Goal: Task Accomplishment & Management: Use online tool/utility

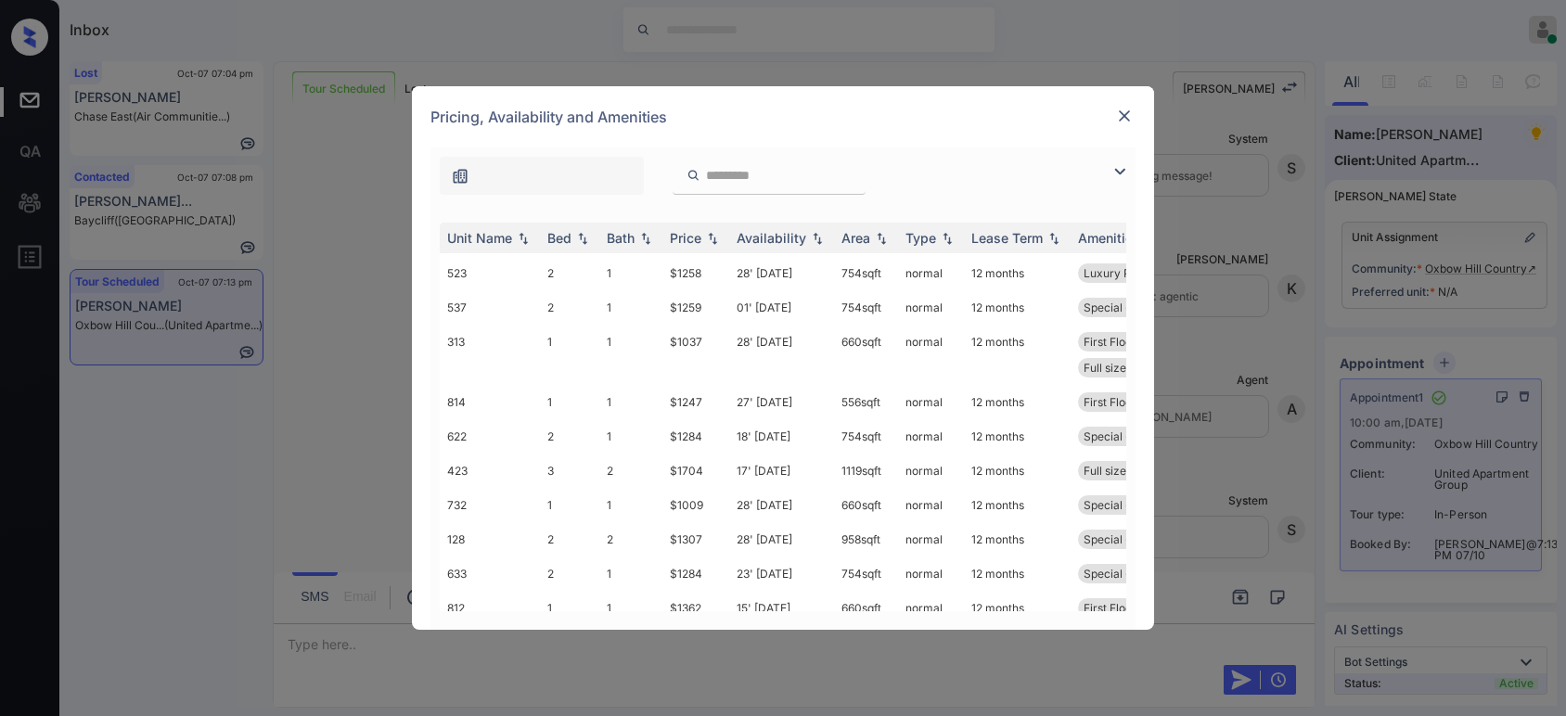
scroll to position [275, 0]
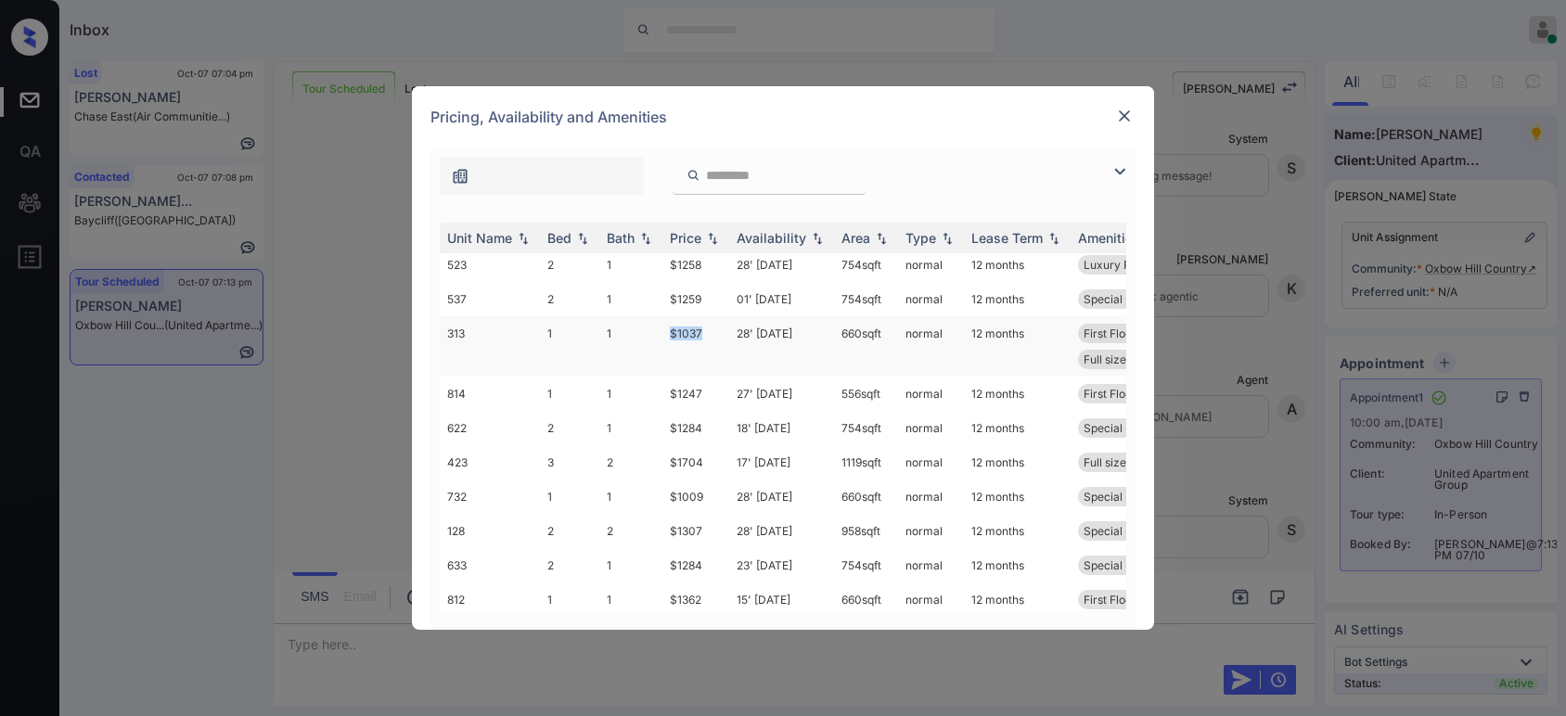
drag, startPoint x: 707, startPoint y: 333, endPoint x: 660, endPoint y: 325, distance: 48.0
click at [660, 325] on tr "313 1 1 $1037 28' [DATE] 660 sqft normal 12 months First Floor Luxury Plank Fl.…" at bounding box center [925, 346] width 970 height 60
copy tr "$1037"
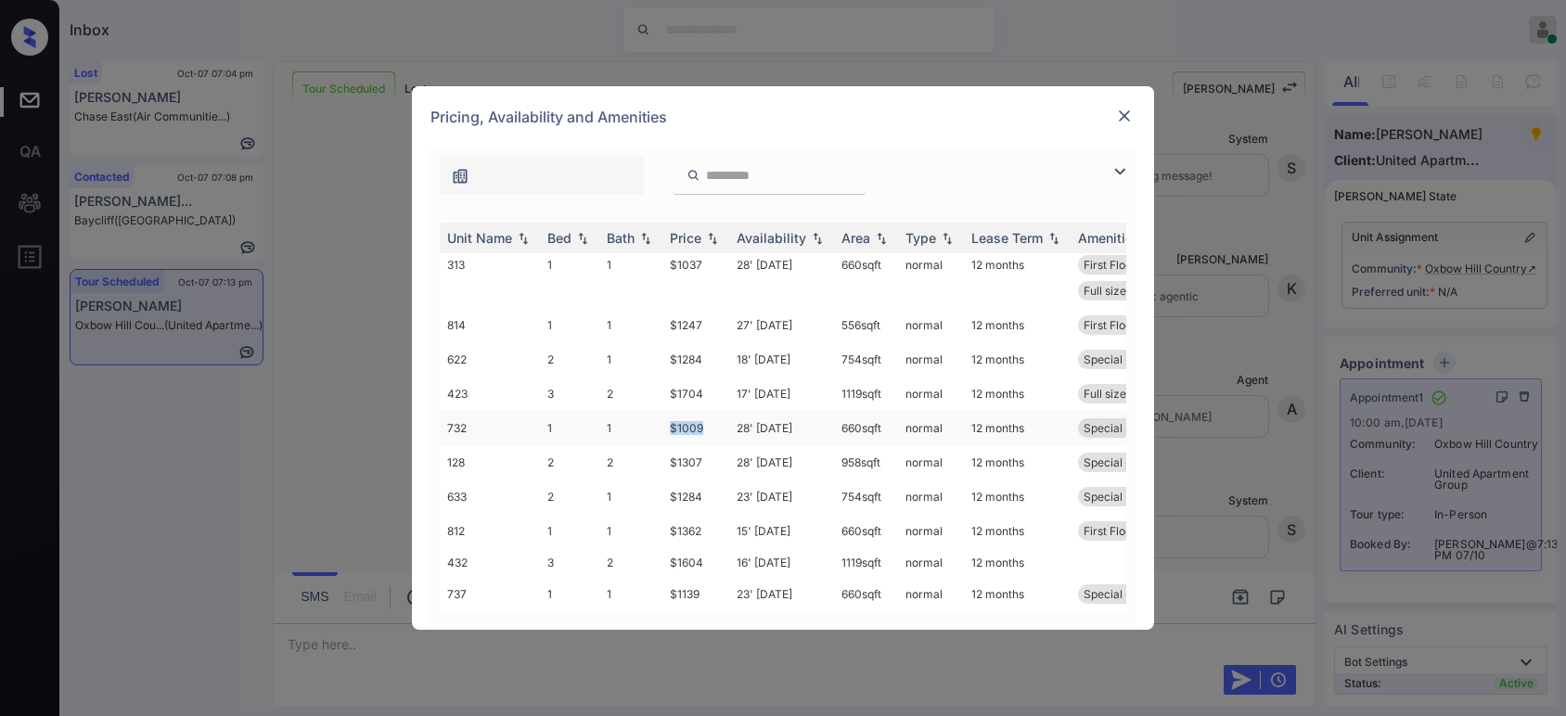
drag, startPoint x: 705, startPoint y: 429, endPoint x: 664, endPoint y: 429, distance: 40.8
click at [664, 429] on td "$1009" at bounding box center [695, 428] width 67 height 34
copy td "$1009"
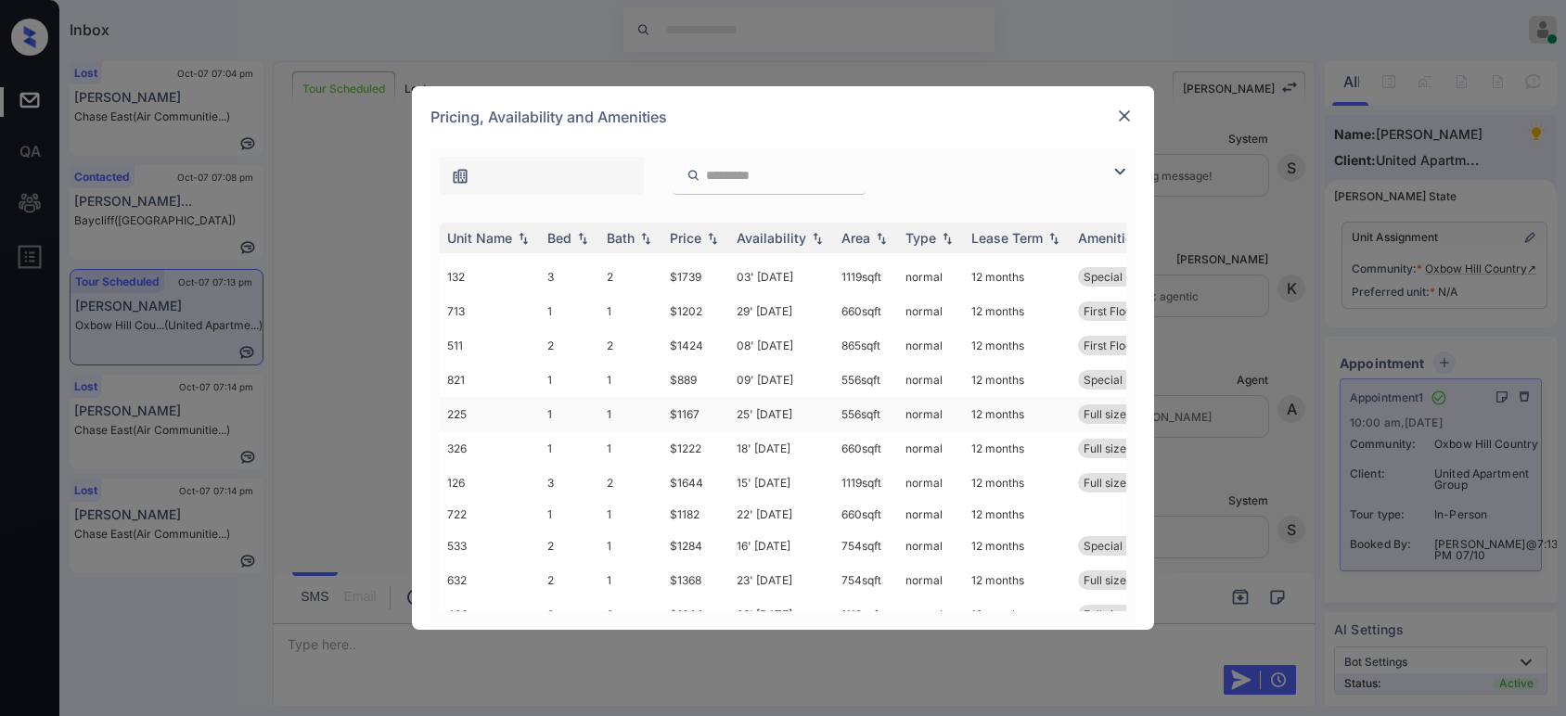
scroll to position [1021, 0]
drag, startPoint x: 707, startPoint y: 382, endPoint x: 668, endPoint y: 381, distance: 39.0
click at [668, 381] on td "$889" at bounding box center [695, 381] width 67 height 34
copy td "$889"
click at [682, 380] on td "$889" at bounding box center [695, 381] width 67 height 34
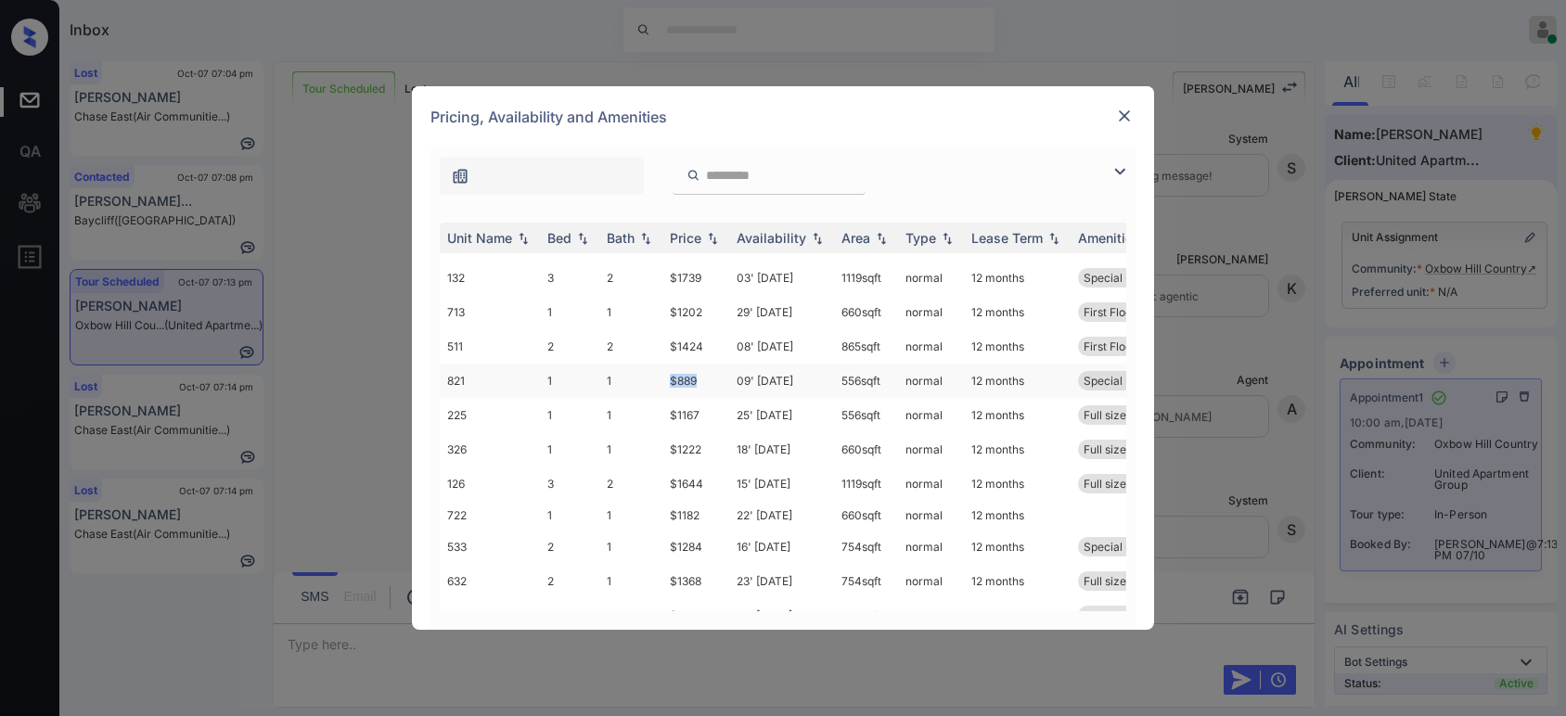
click at [682, 380] on td "$889" at bounding box center [695, 381] width 67 height 34
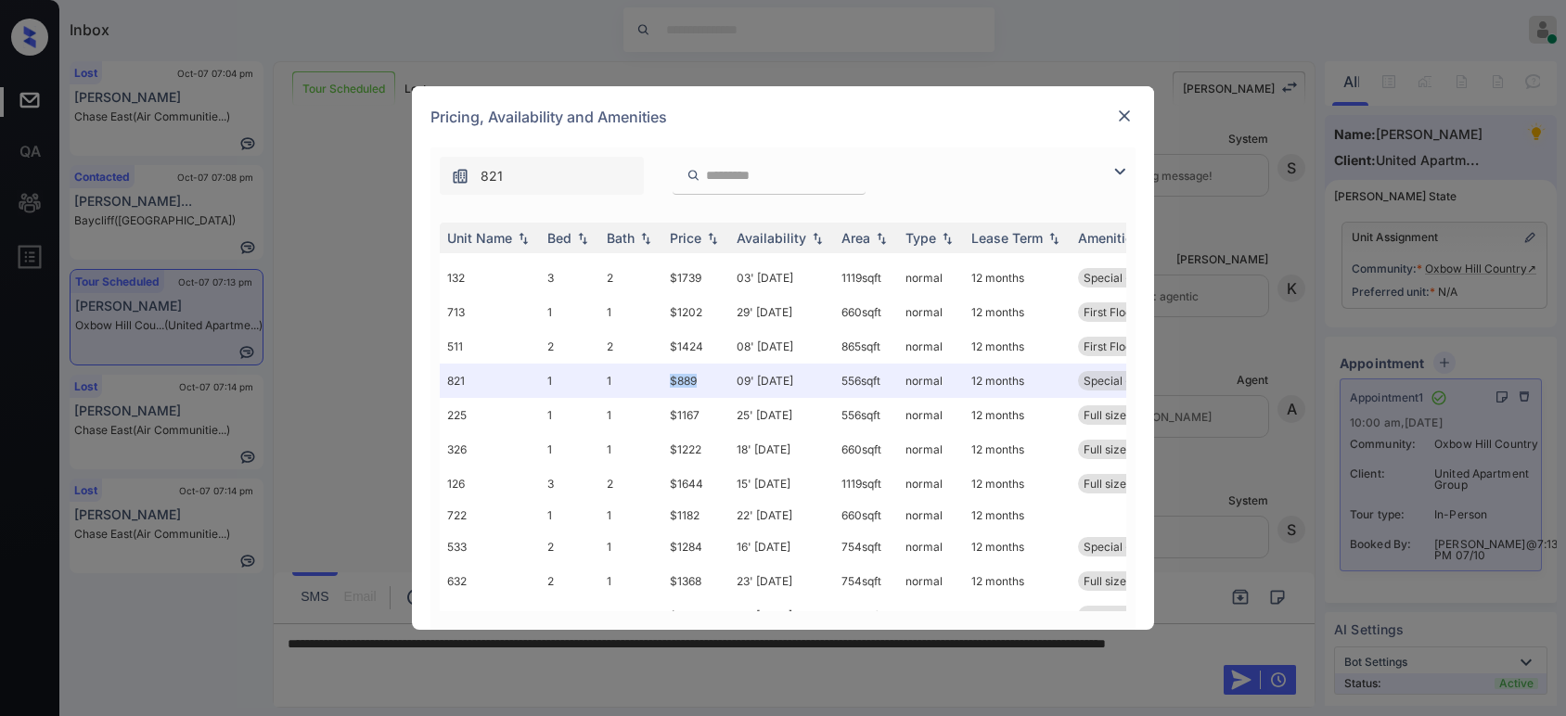
click at [1126, 112] on img at bounding box center [1124, 116] width 19 height 19
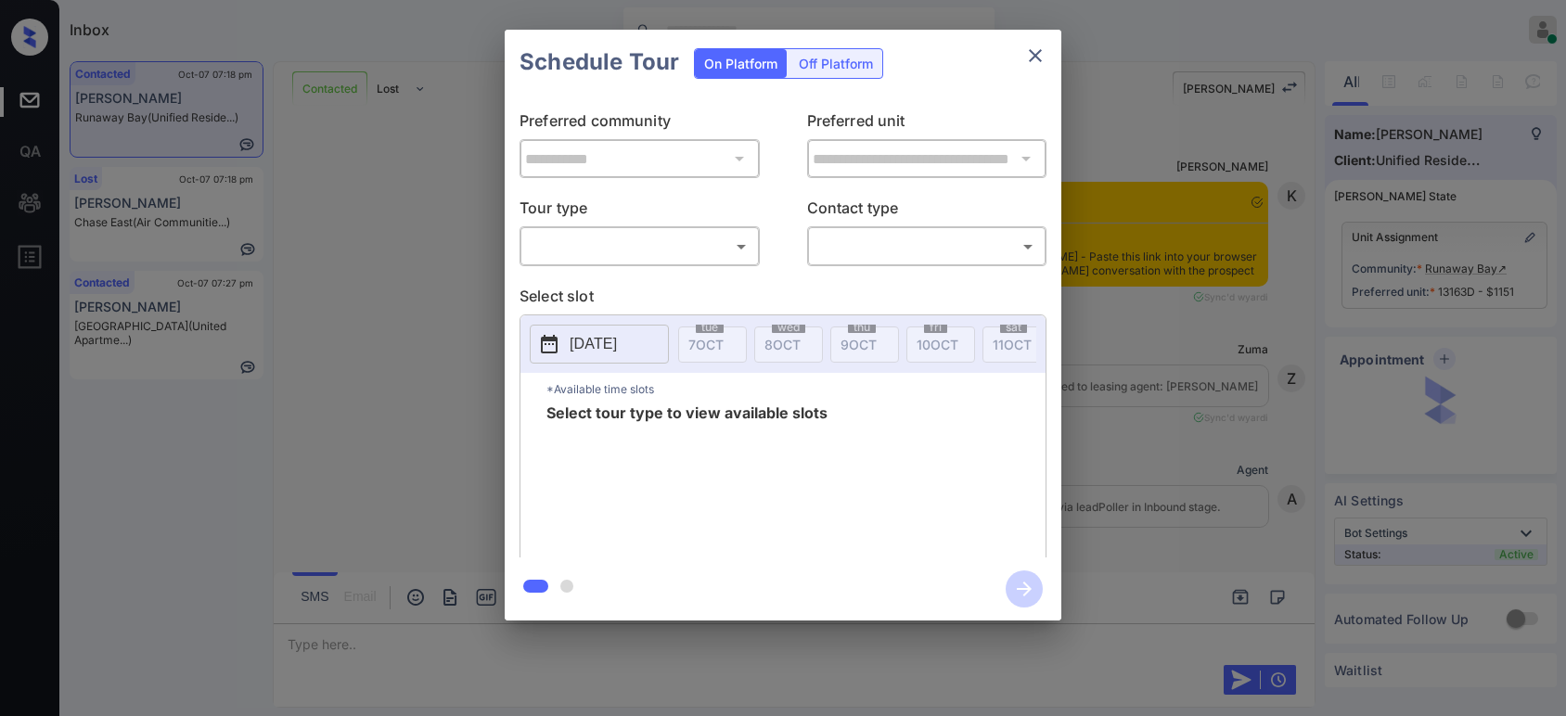
scroll to position [1324, 0]
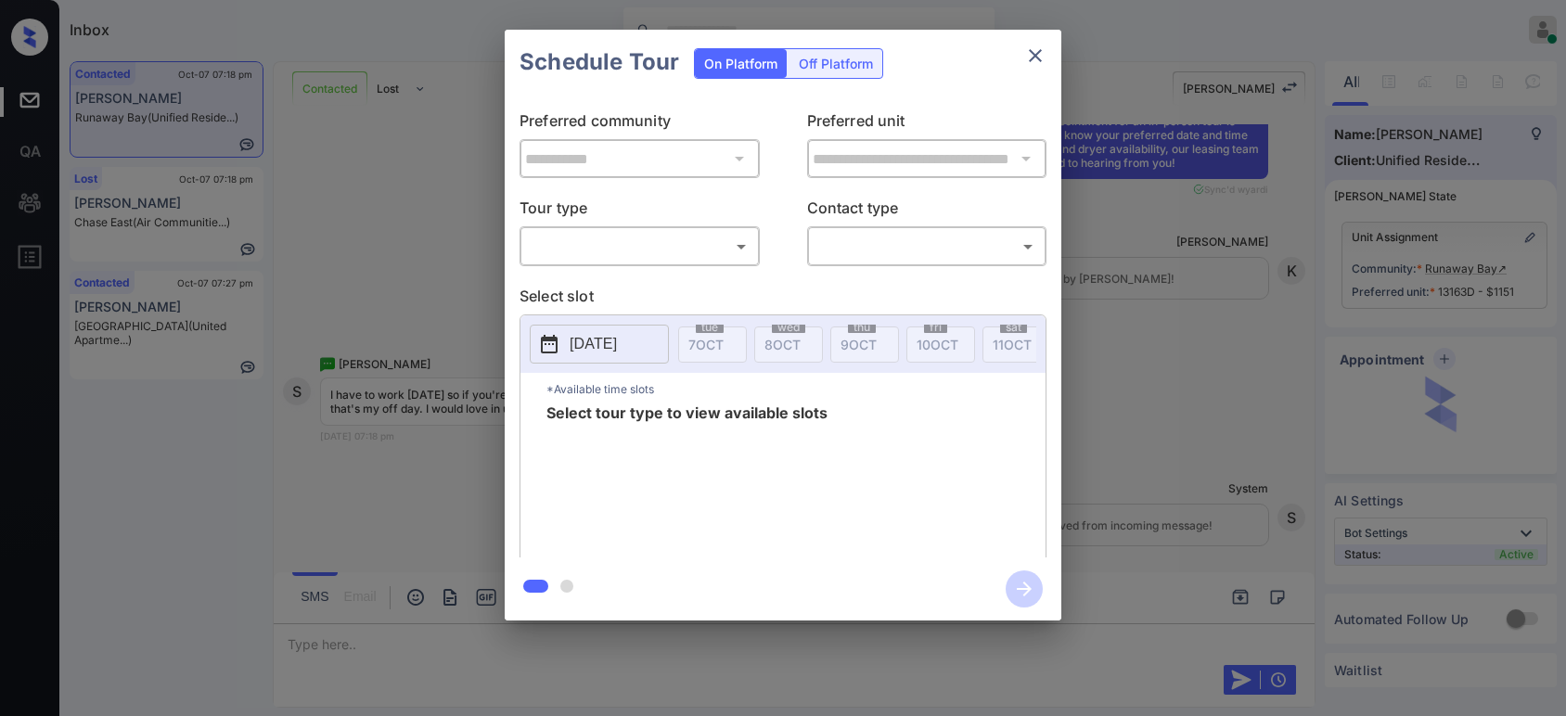
click at [648, 242] on body "Inbox Hope Jatap Online Set yourself offline Set yourself on break Profile Swit…" at bounding box center [783, 358] width 1566 height 716
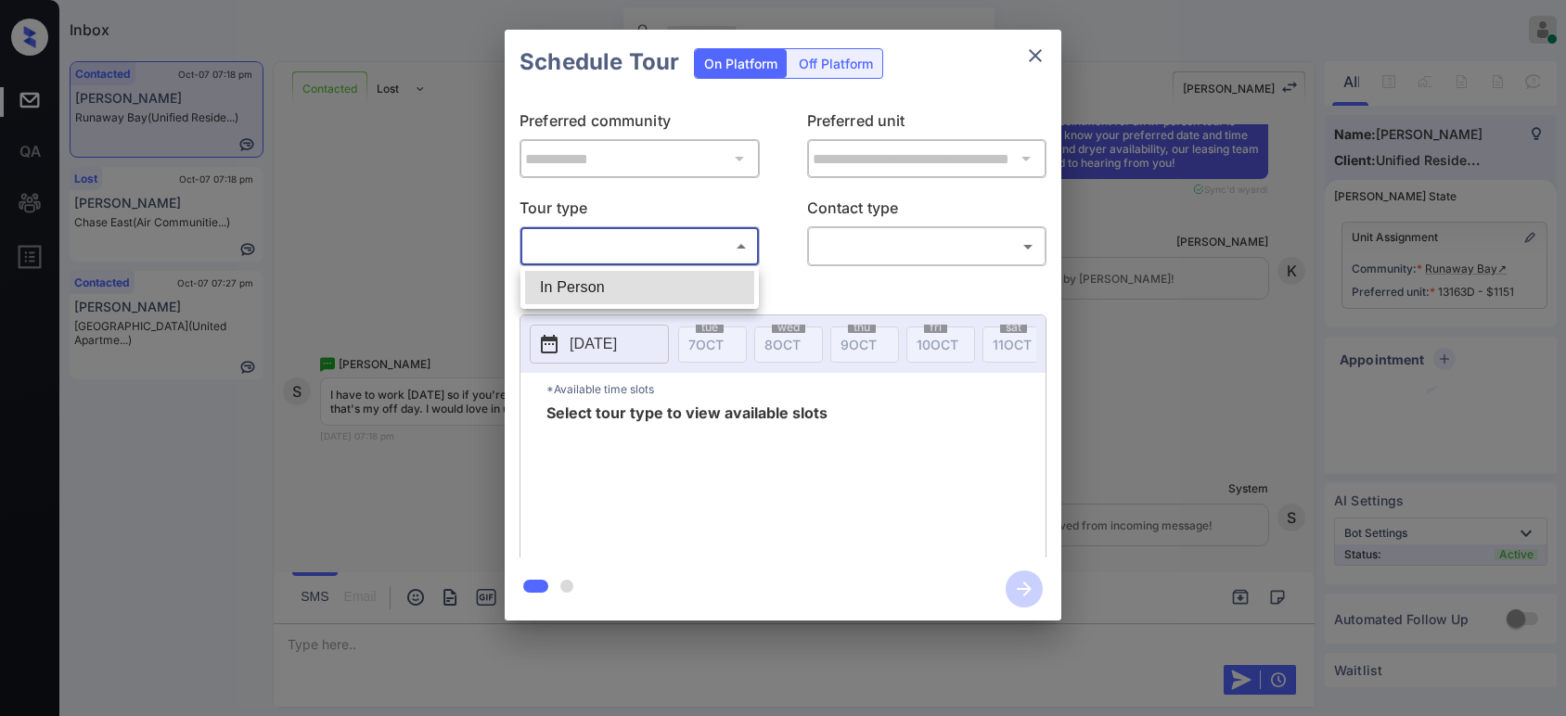
drag, startPoint x: 615, startPoint y: 280, endPoint x: 787, endPoint y: 276, distance: 171.7
click at [613, 280] on li "In Person" at bounding box center [639, 287] width 229 height 33
type input "********"
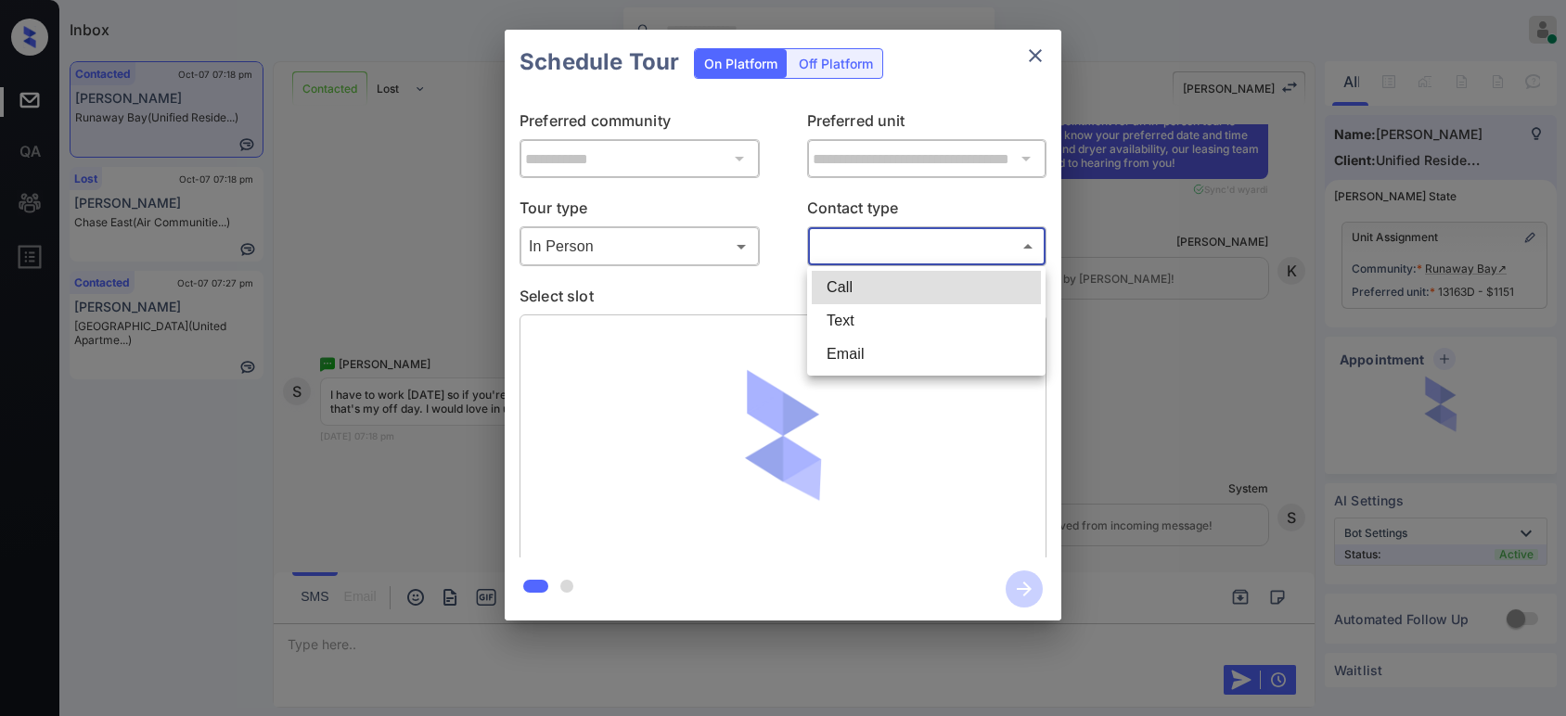
click at [917, 237] on body "Inbox Hope Jatap Online Set yourself offline Set yourself on break Profile Swit…" at bounding box center [783, 358] width 1566 height 716
click at [858, 317] on li "Text" at bounding box center [926, 320] width 229 height 33
type input "****"
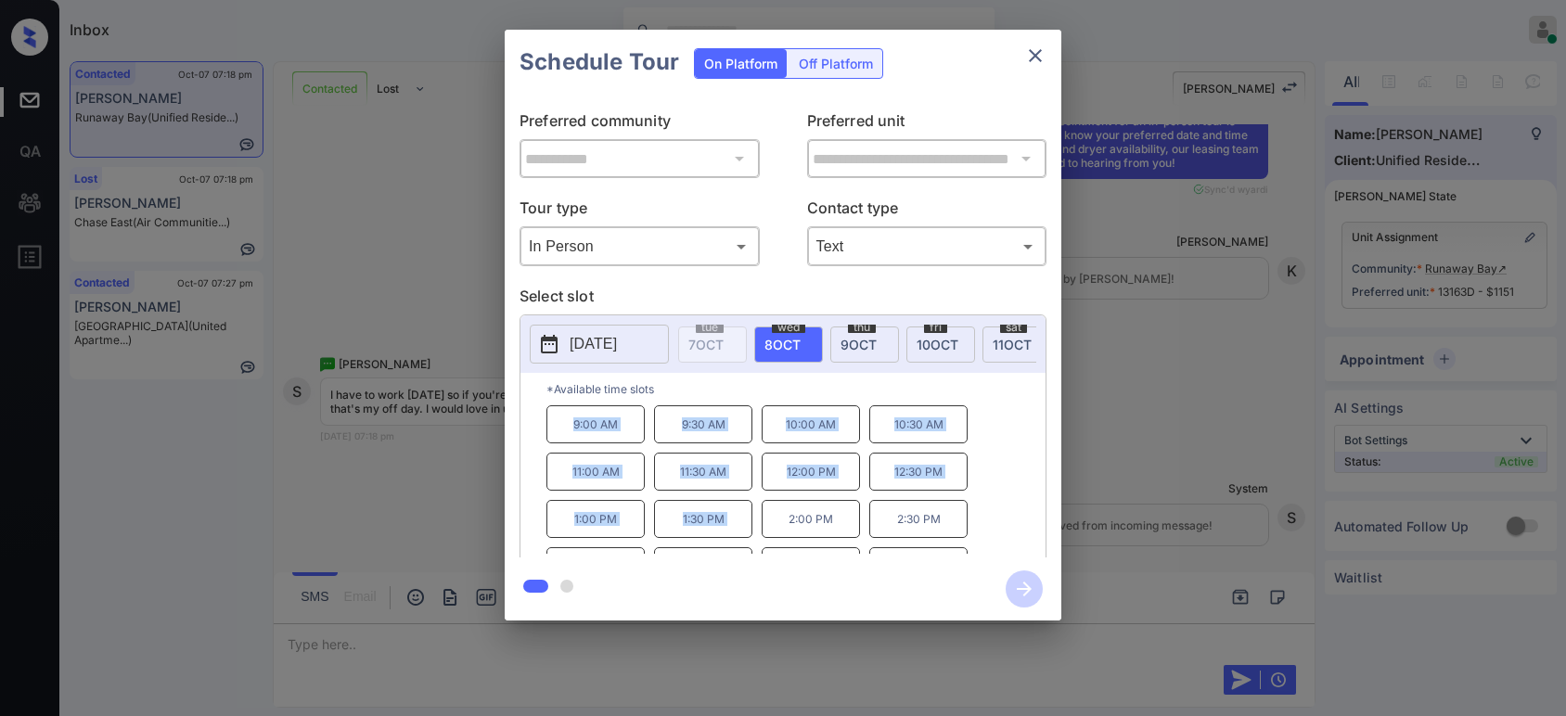
scroll to position [30, 0]
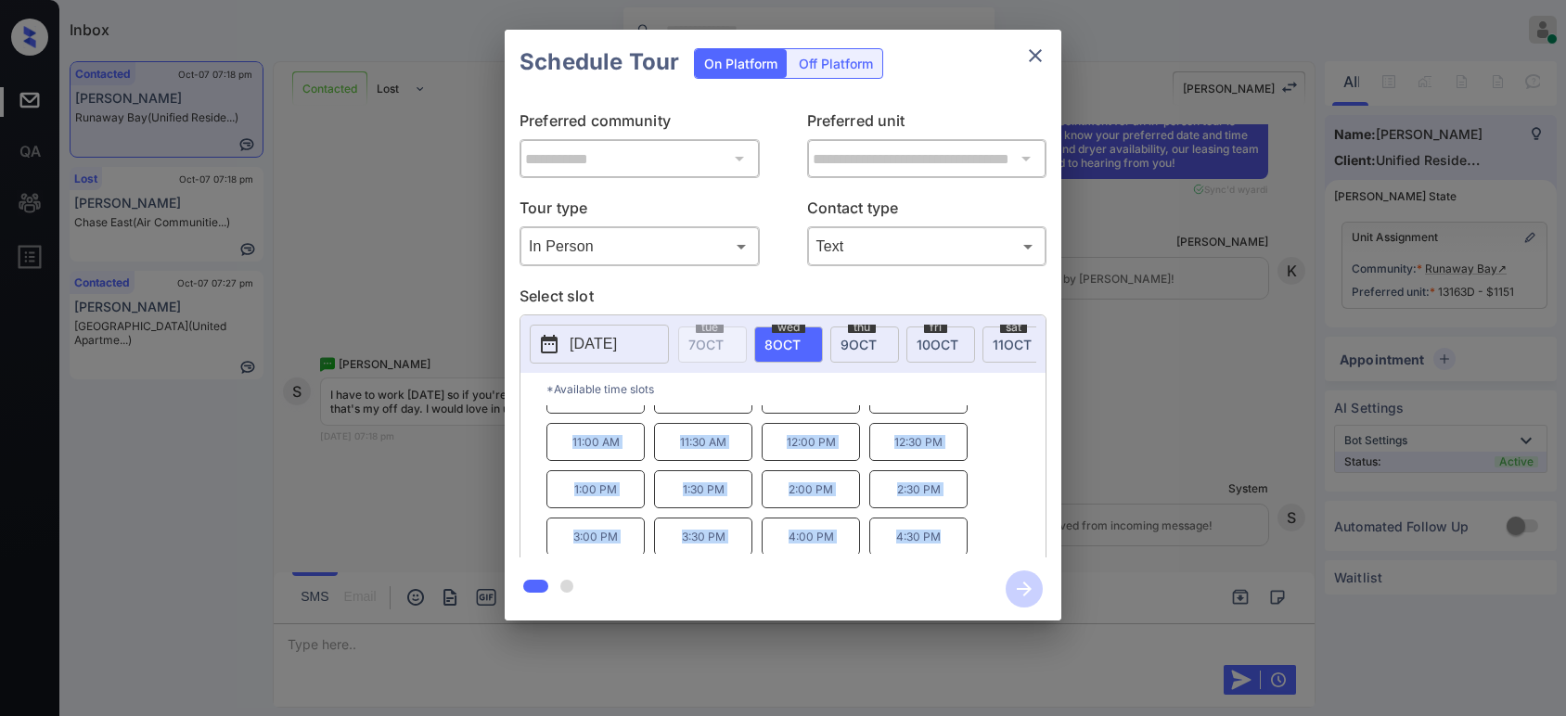
drag, startPoint x: 559, startPoint y: 428, endPoint x: 841, endPoint y: 578, distance: 318.8
click at [839, 578] on div "**********" at bounding box center [783, 325] width 557 height 591
copy div "9:00 AM 9:30 AM 10:00 AM 10:30 AM 11:00 AM 11:30 AM 12:00 PM 12:30 PM 1:00 PM 1…"
click at [460, 486] on div "**********" at bounding box center [783, 325] width 1566 height 650
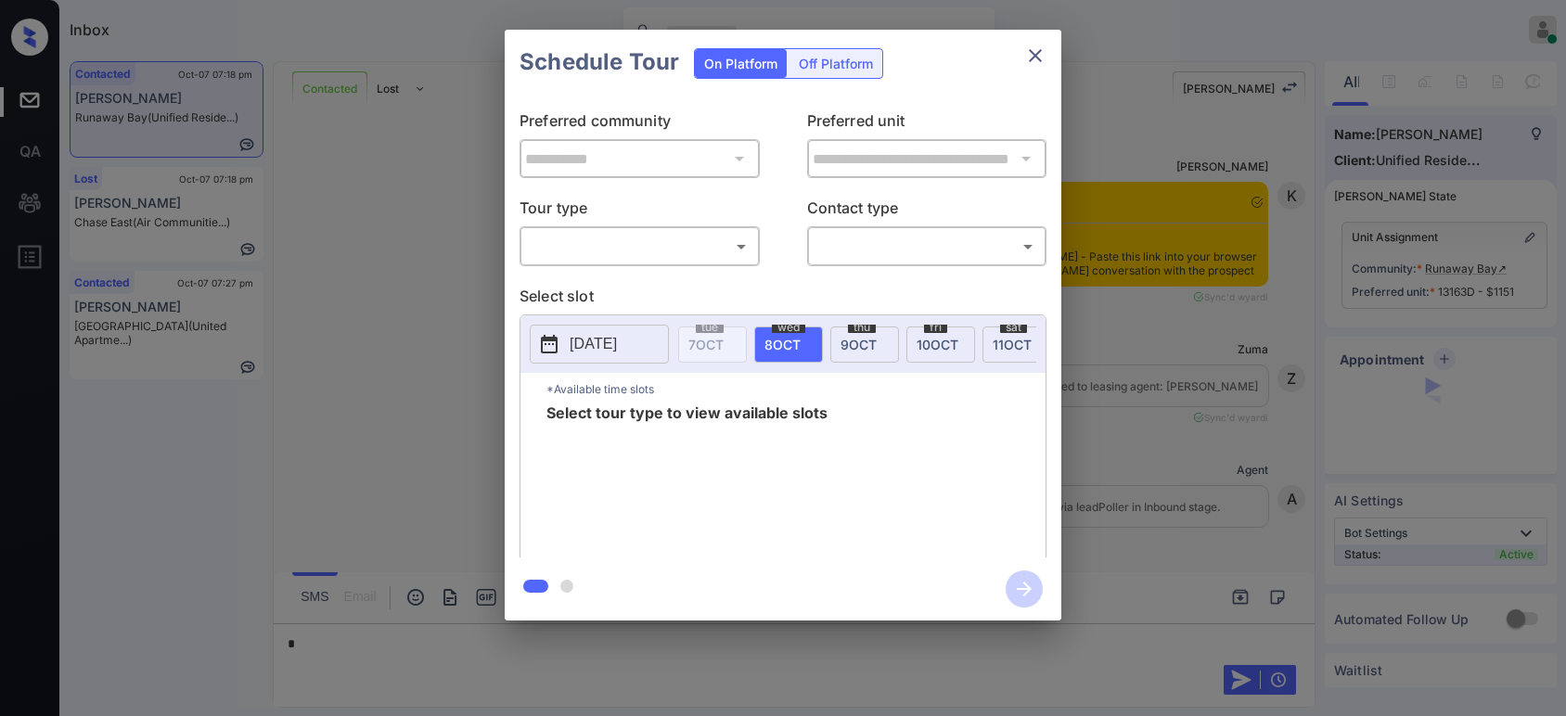
scroll to position [1324, 0]
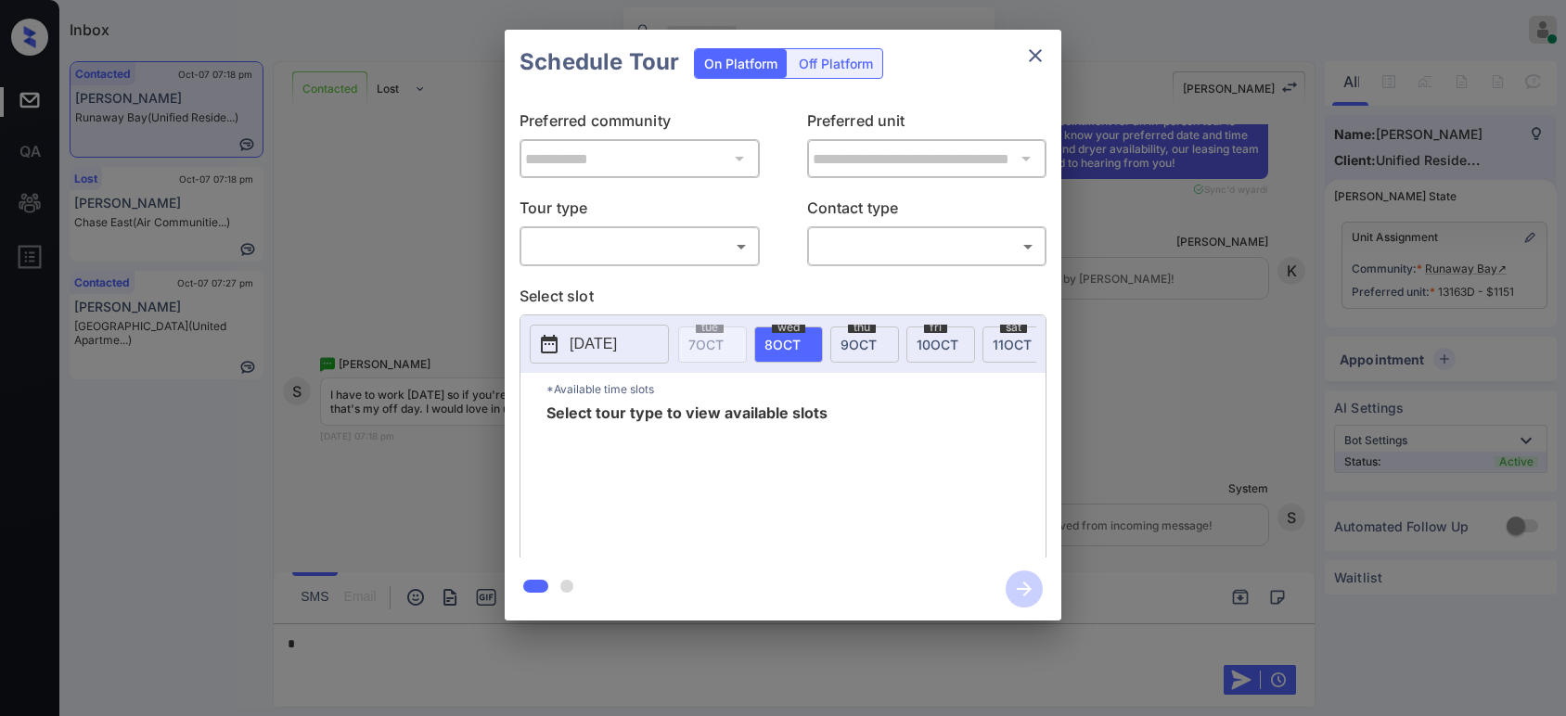
click at [621, 241] on body "Inbox Hope Jatap Online Set yourself offline Set yourself on break Profile Swit…" at bounding box center [783, 358] width 1566 height 716
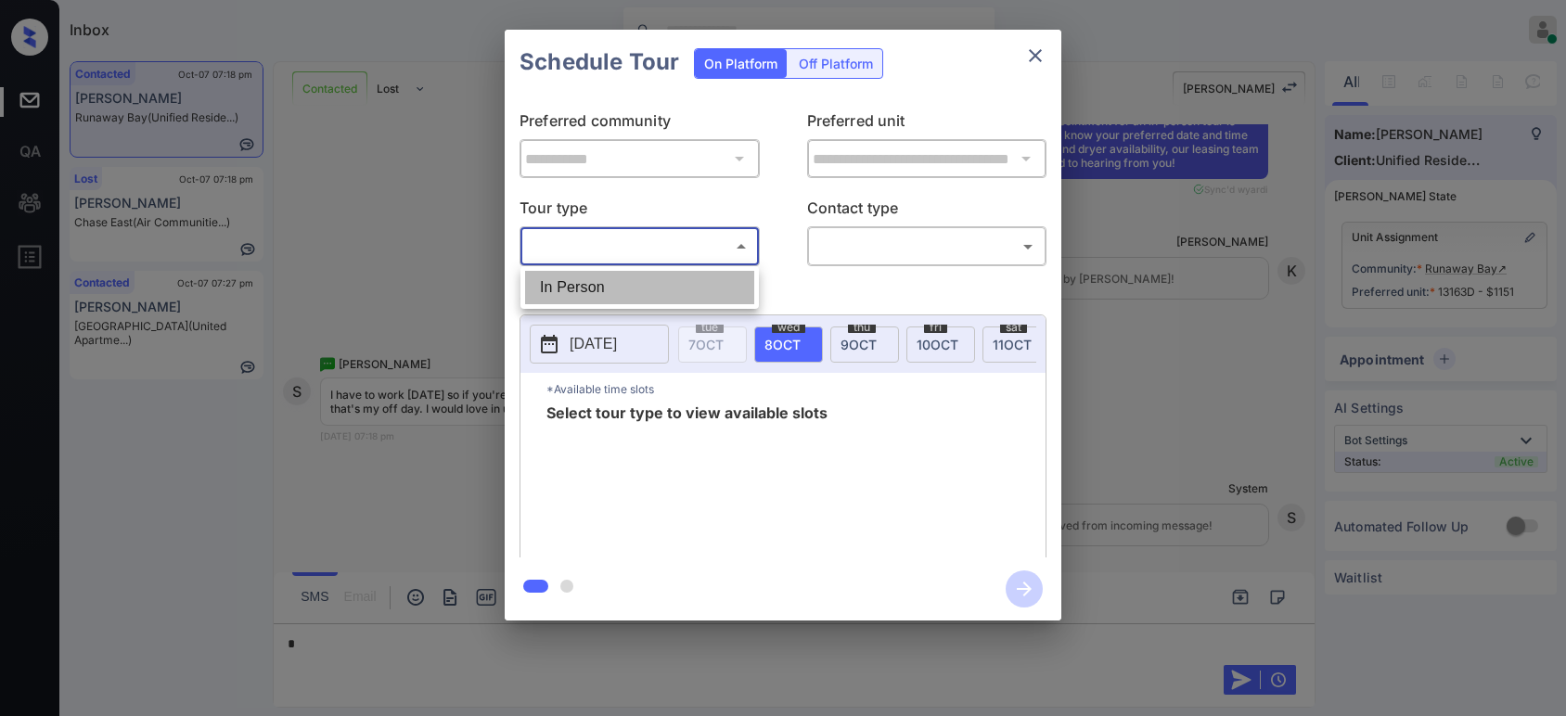
click at [597, 281] on li "In Person" at bounding box center [639, 287] width 229 height 33
type input "********"
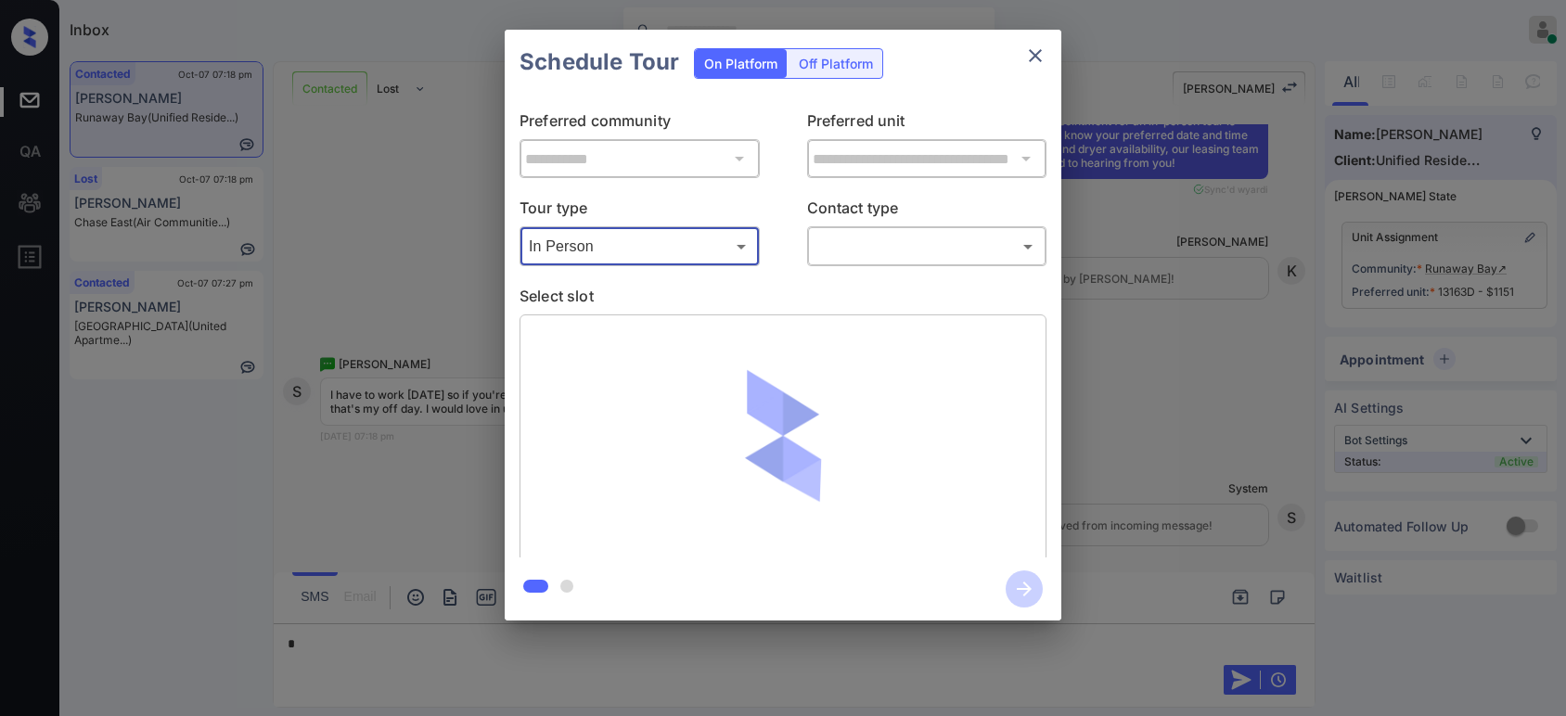
click at [908, 249] on body "Inbox Hope Jatap Online Set yourself offline Set yourself on break Profile Swit…" at bounding box center [783, 358] width 1566 height 716
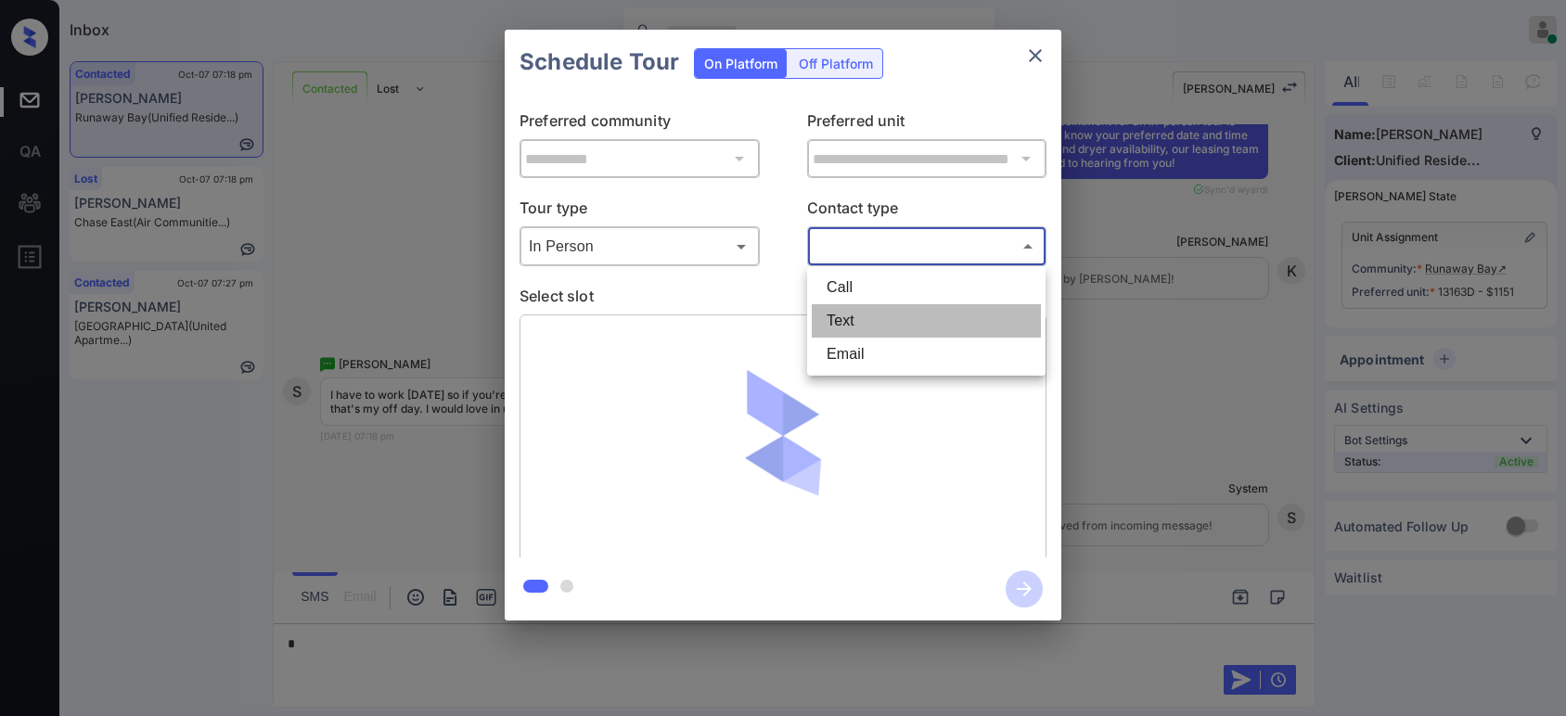
click at [891, 315] on li "Text" at bounding box center [926, 320] width 229 height 33
type input "****"
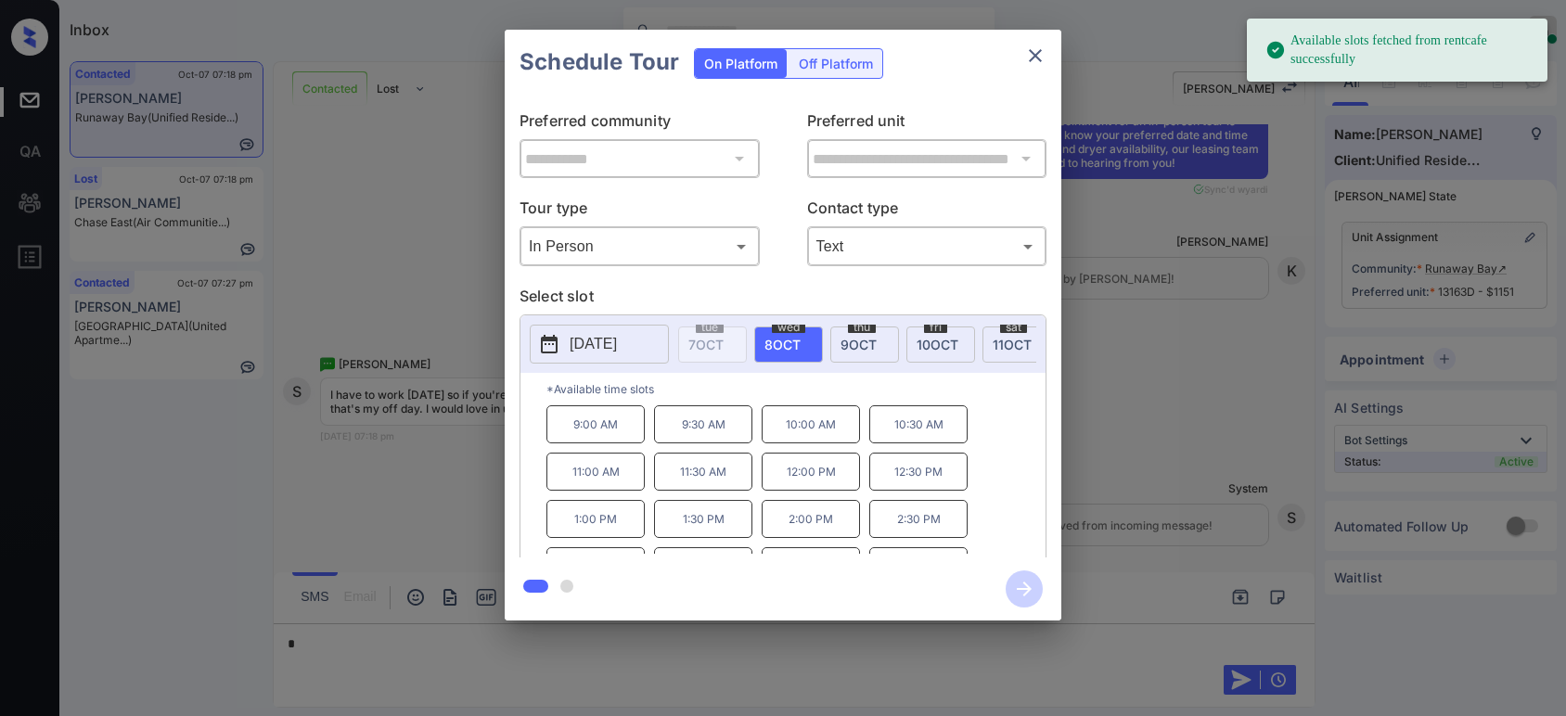
click at [1002, 340] on span "11 OCT" at bounding box center [1012, 345] width 39 height 16
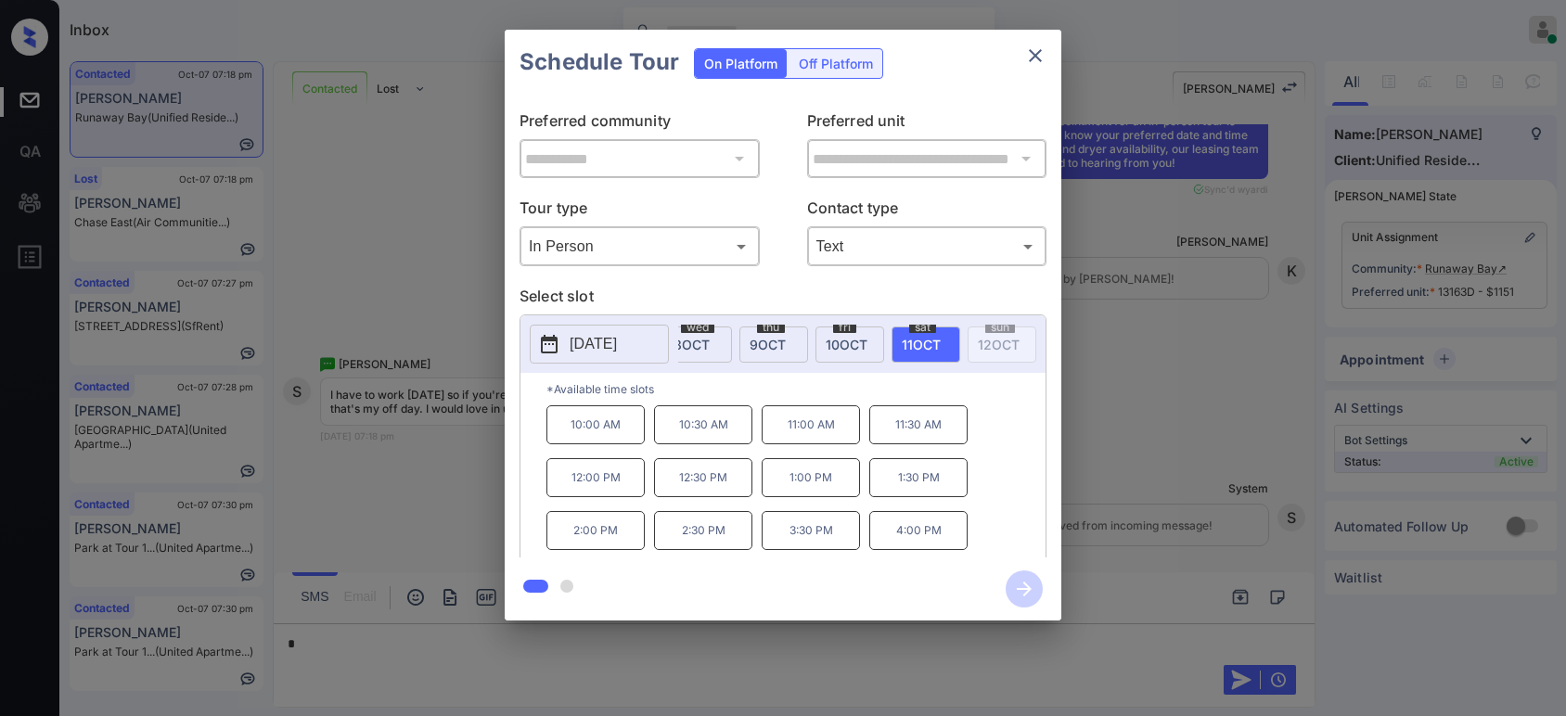
scroll to position [0, 123]
click at [354, 473] on div "**********" at bounding box center [783, 325] width 1566 height 650
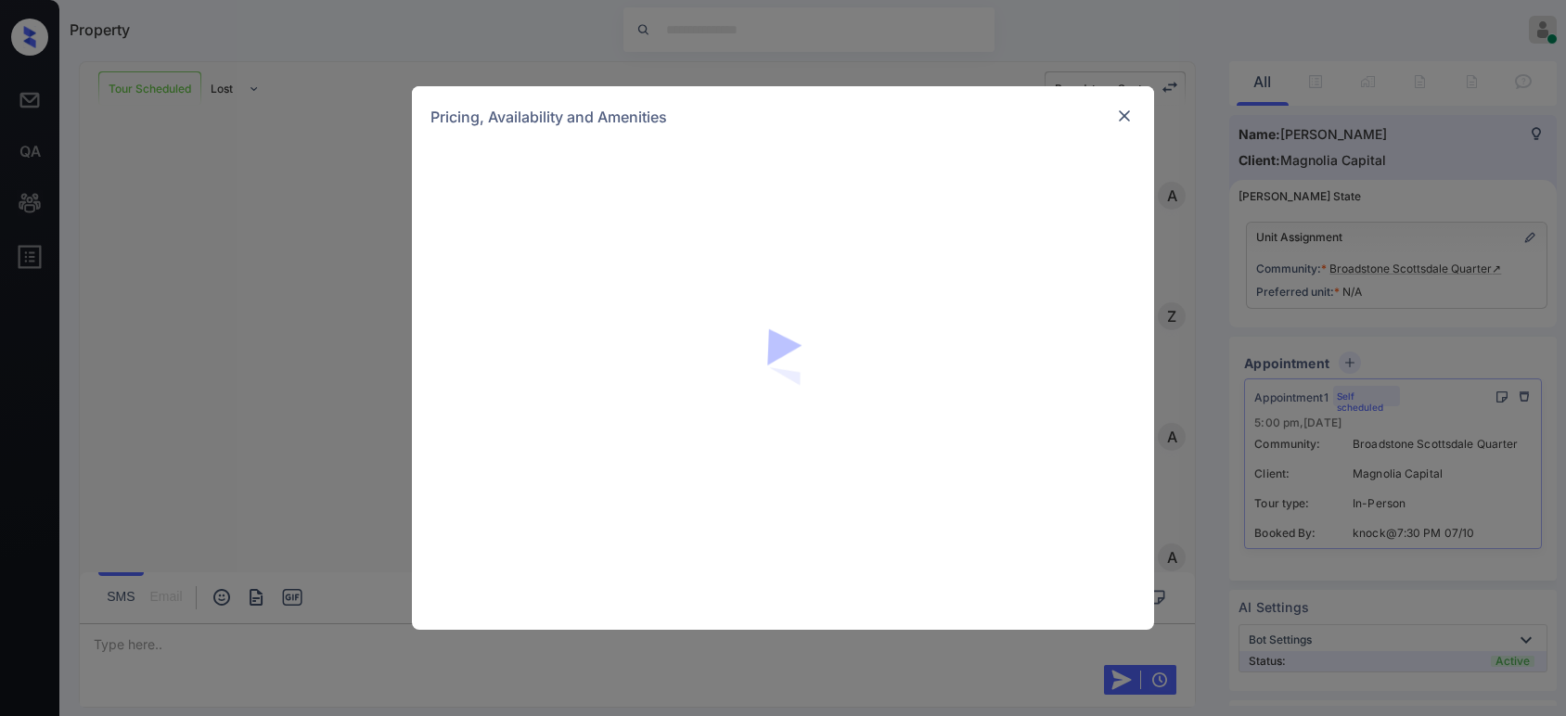
scroll to position [1390, 0]
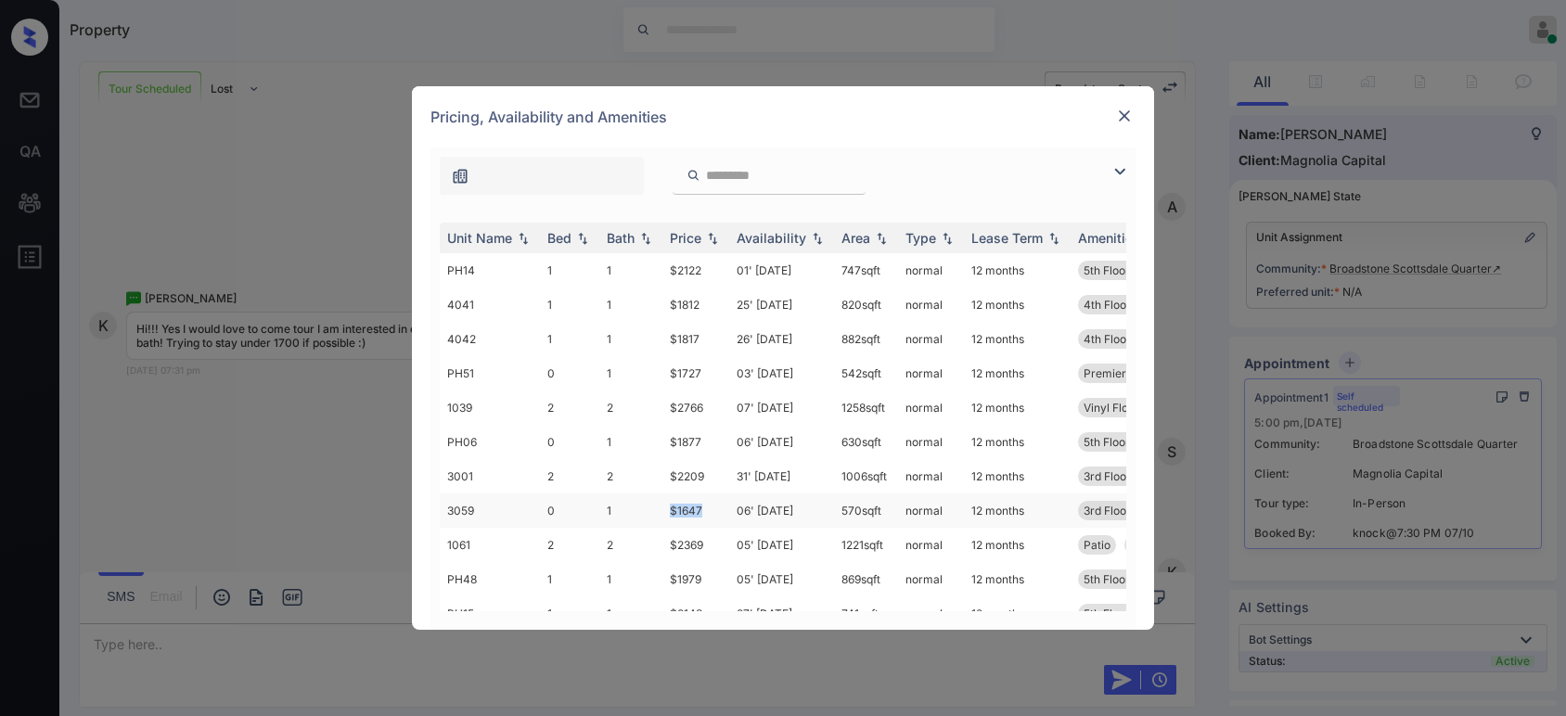
drag, startPoint x: 706, startPoint y: 509, endPoint x: 665, endPoint y: 503, distance: 41.3
click at [665, 503] on td "$1647" at bounding box center [695, 511] width 67 height 34
copy td "$1647"
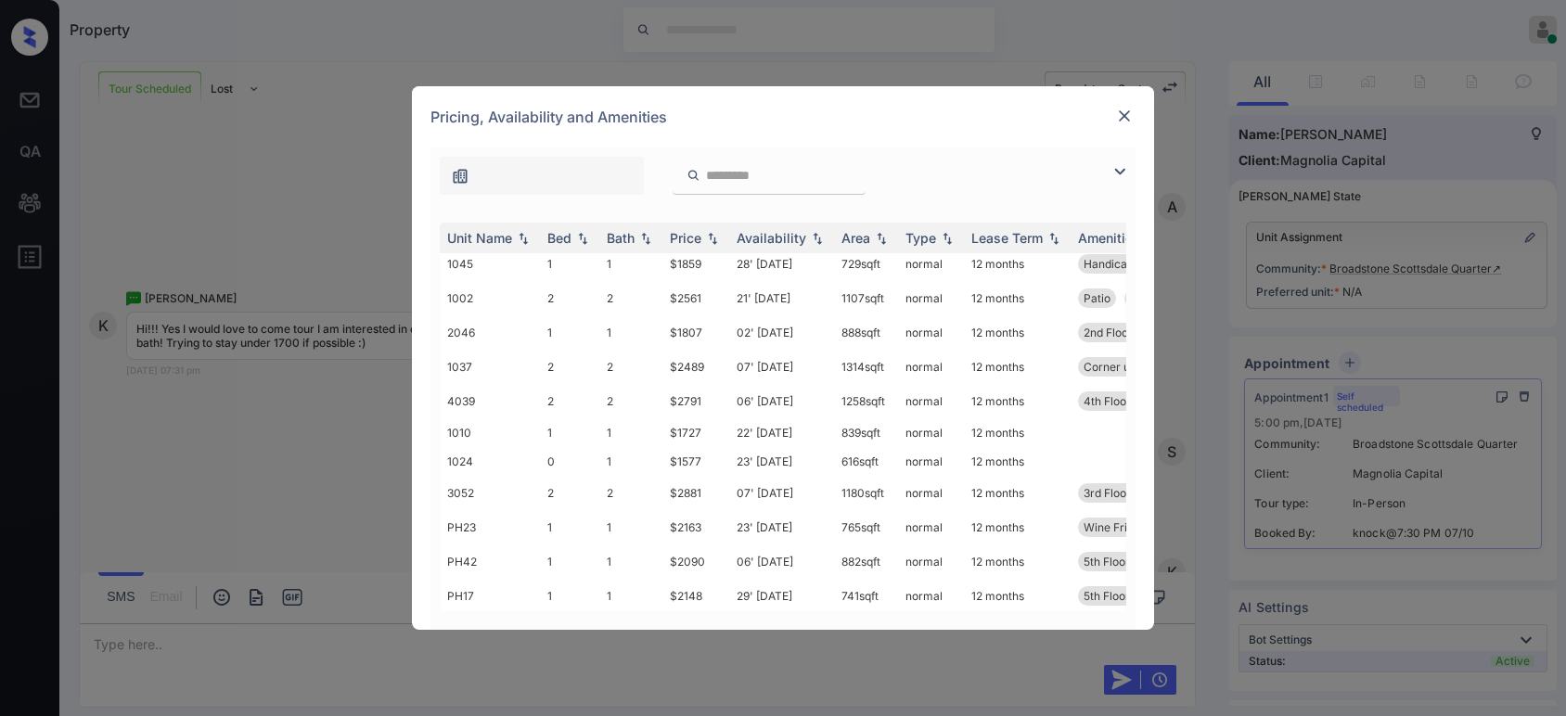
scroll to position [481, 0]
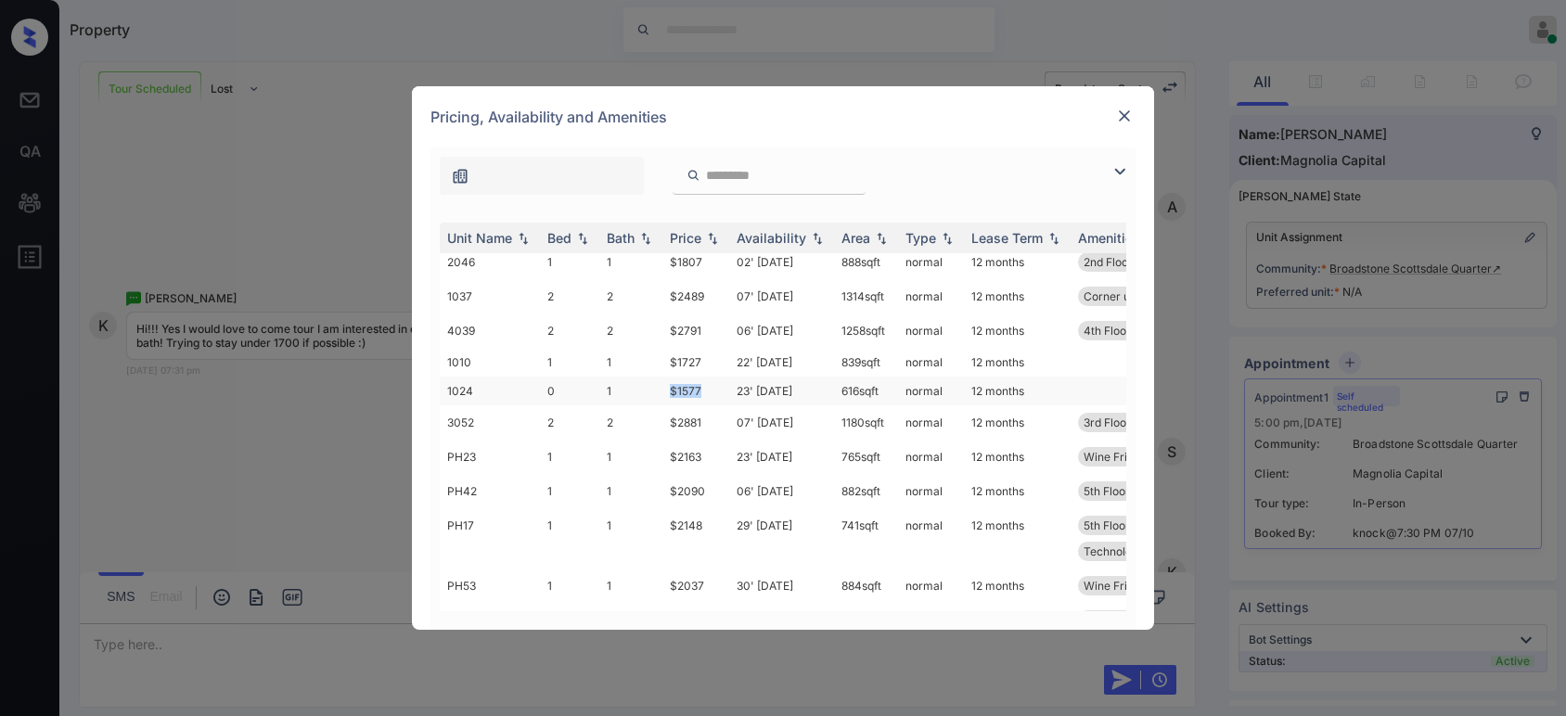
drag, startPoint x: 710, startPoint y: 386, endPoint x: 673, endPoint y: 383, distance: 37.2
click at [673, 383] on td "$1577" at bounding box center [695, 391] width 67 height 29
copy td "$1577"
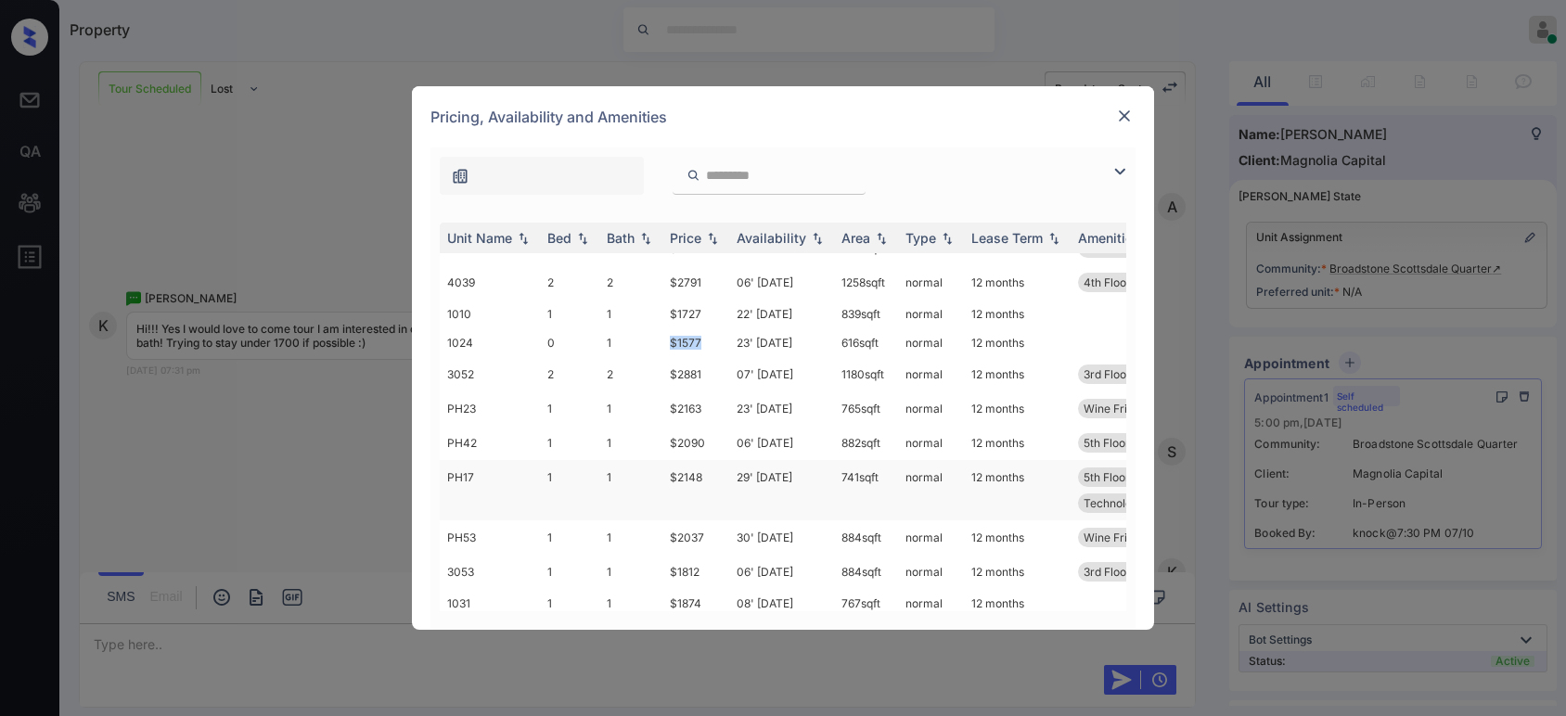
scroll to position [527, 0]
click at [691, 341] on td "$1577" at bounding box center [695, 344] width 67 height 29
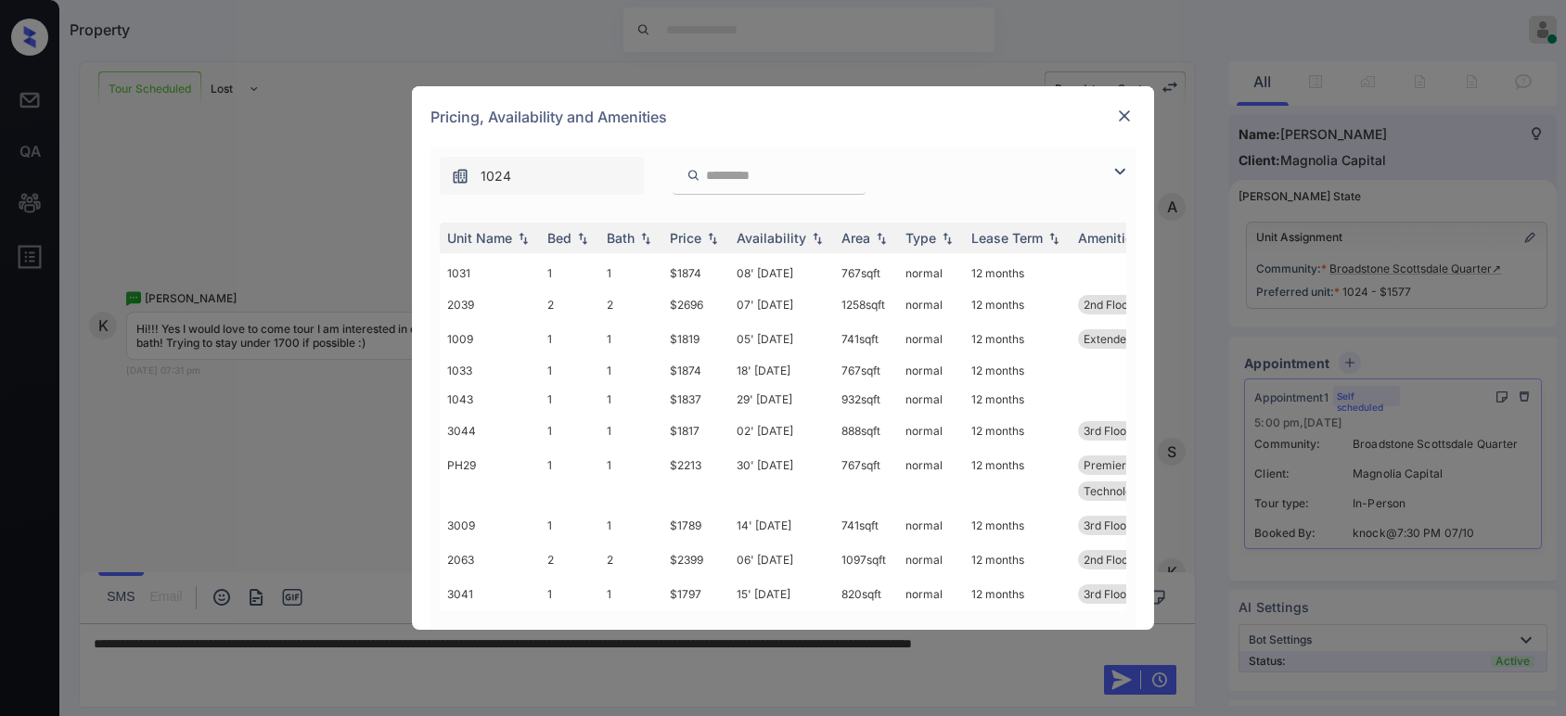
scroll to position [871, 0]
click at [1117, 115] on img at bounding box center [1124, 116] width 19 height 19
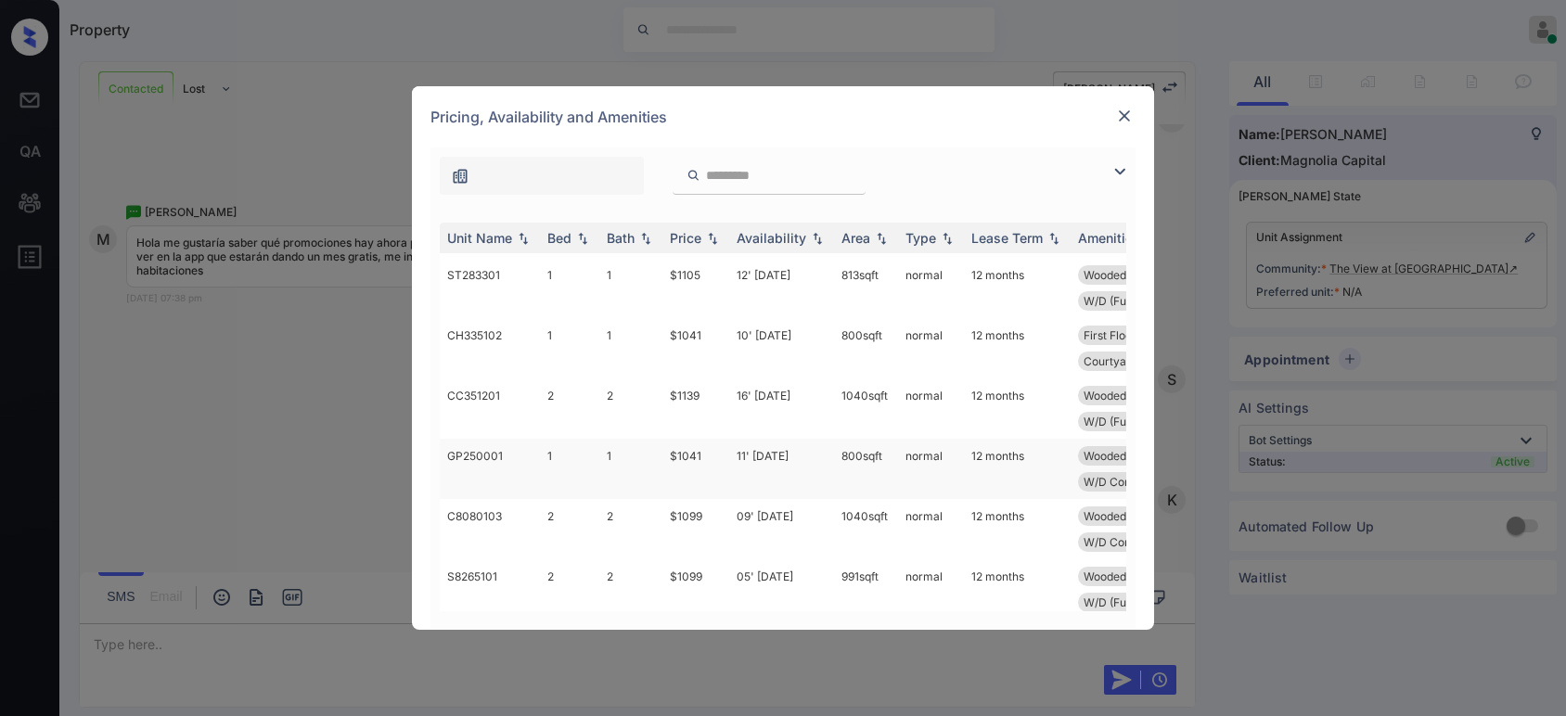
scroll to position [824, 0]
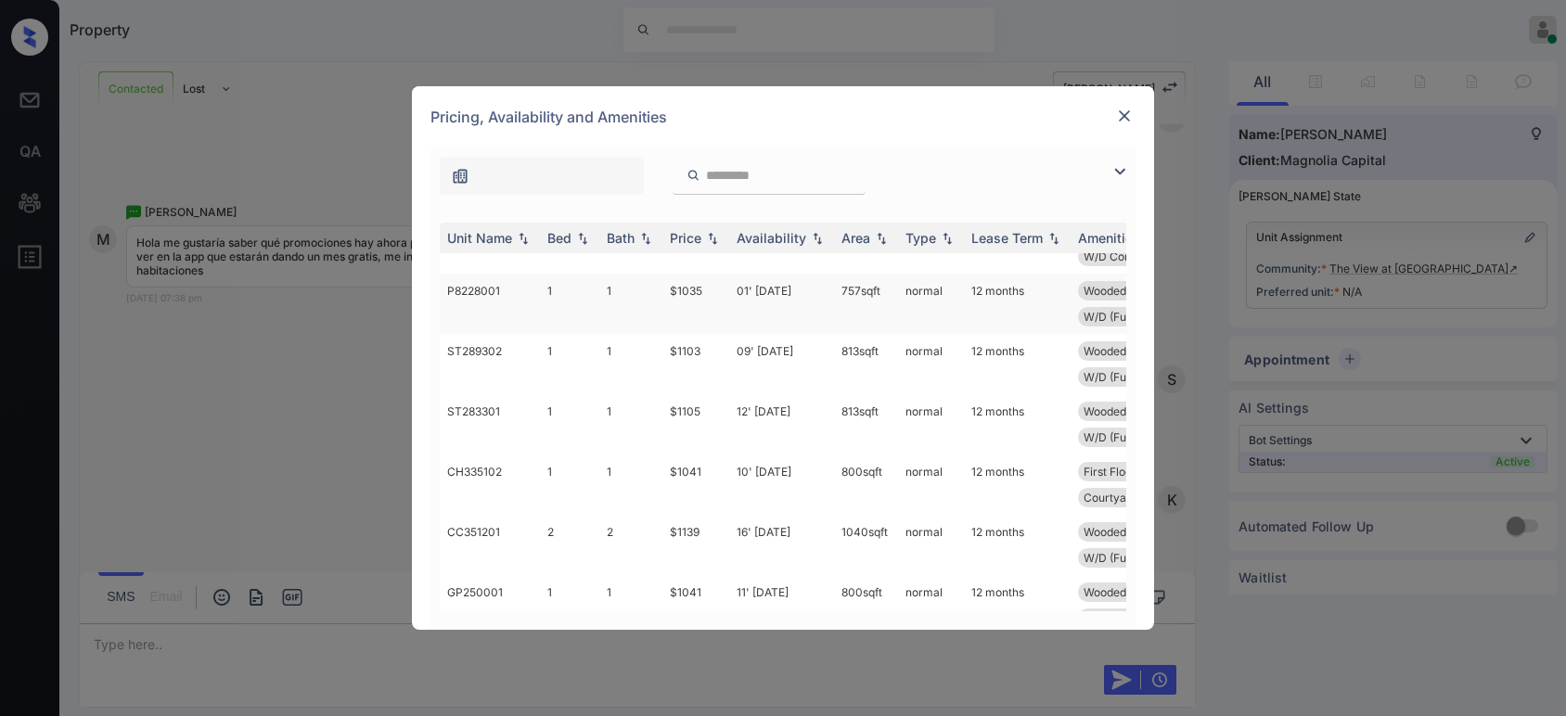
click at [720, 288] on td "$1035" at bounding box center [695, 304] width 67 height 60
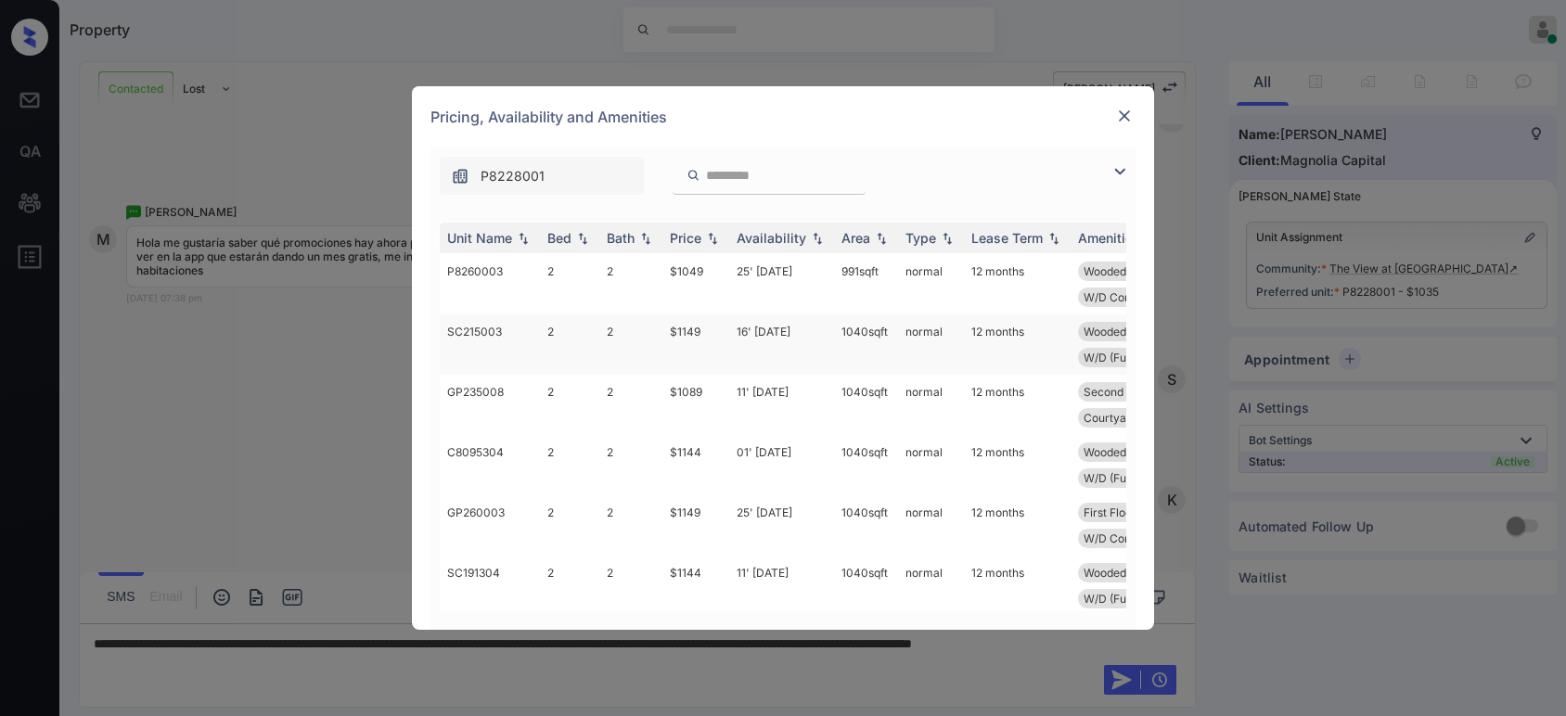
scroll to position [3092, 0]
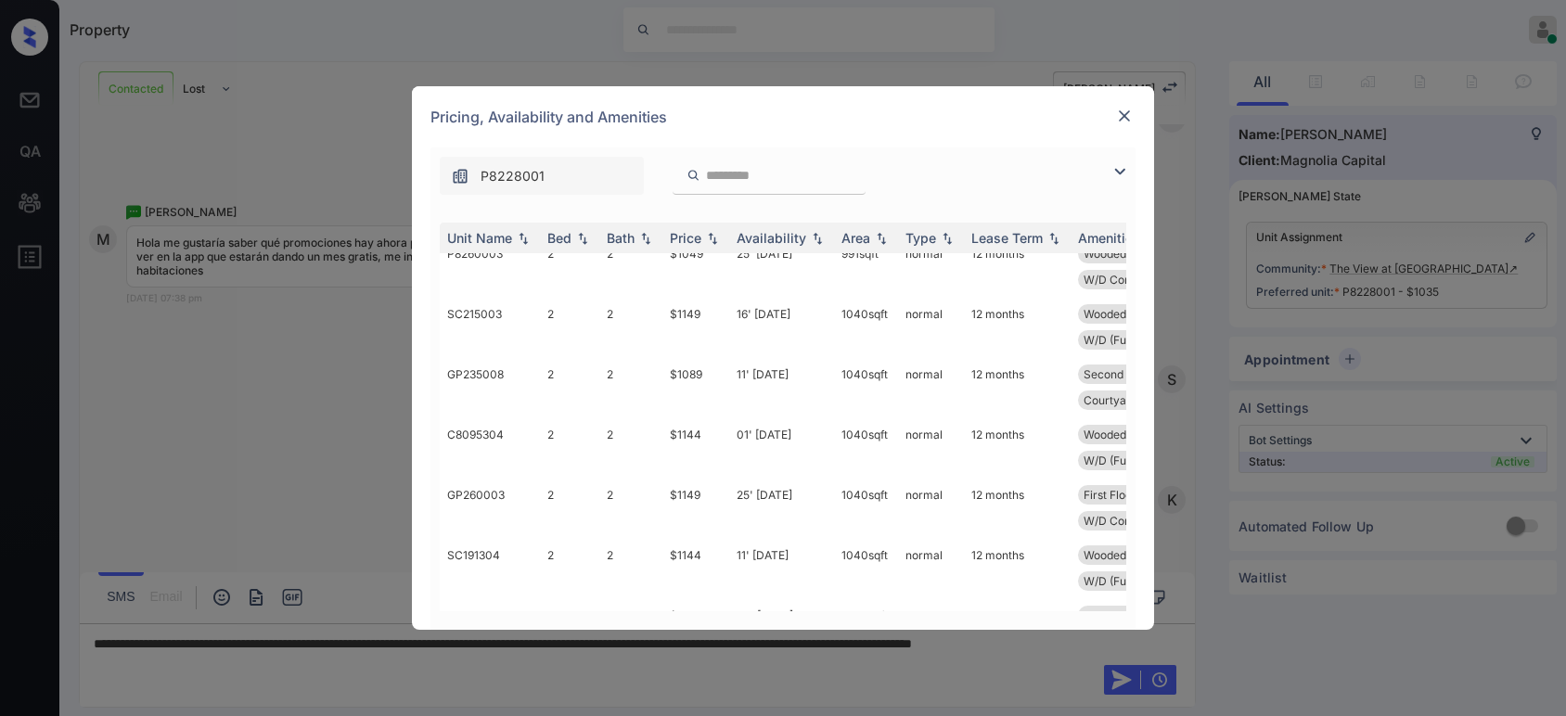
click at [1124, 120] on img at bounding box center [1124, 116] width 19 height 19
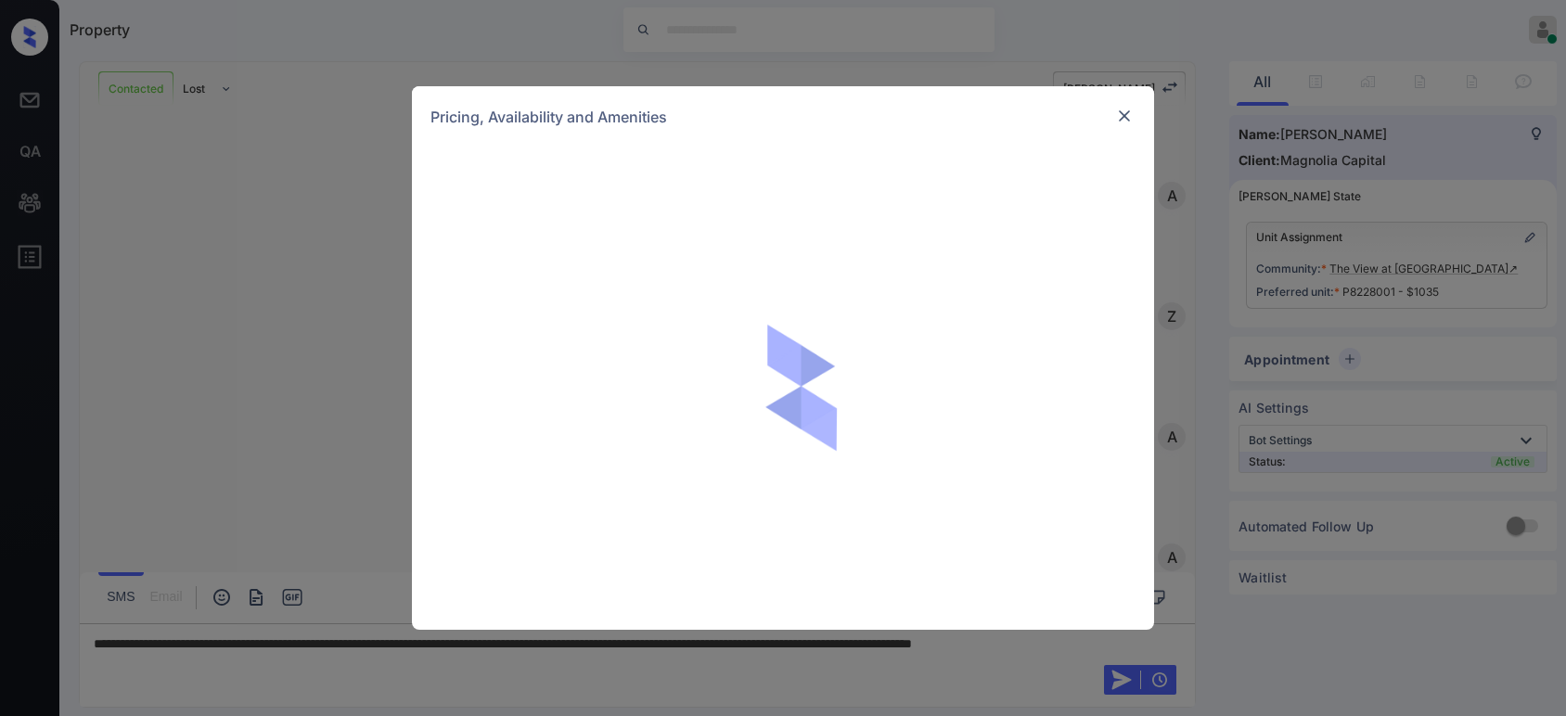
scroll to position [908, 0]
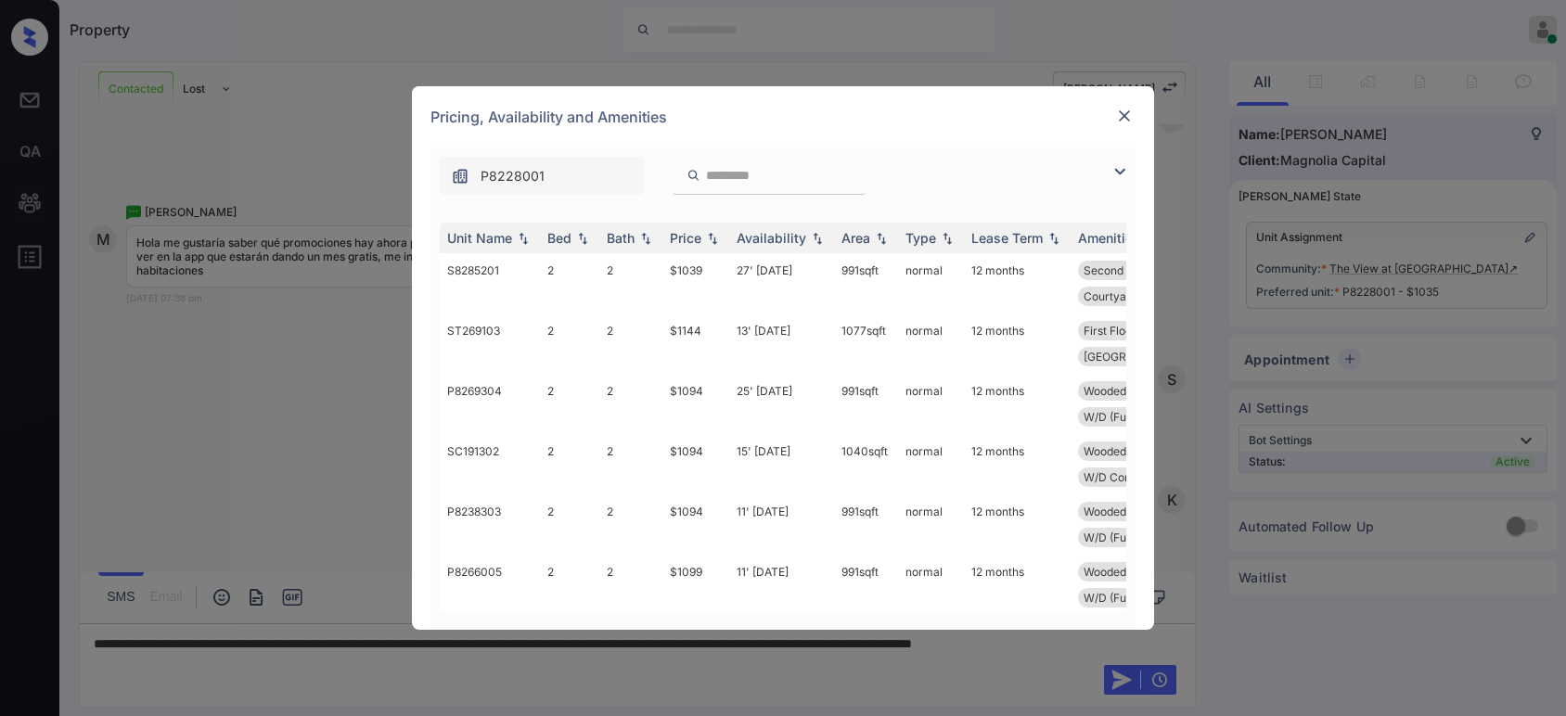
click at [1124, 111] on img at bounding box center [1124, 116] width 19 height 19
click at [695, 265] on td "$1039" at bounding box center [695, 283] width 67 height 60
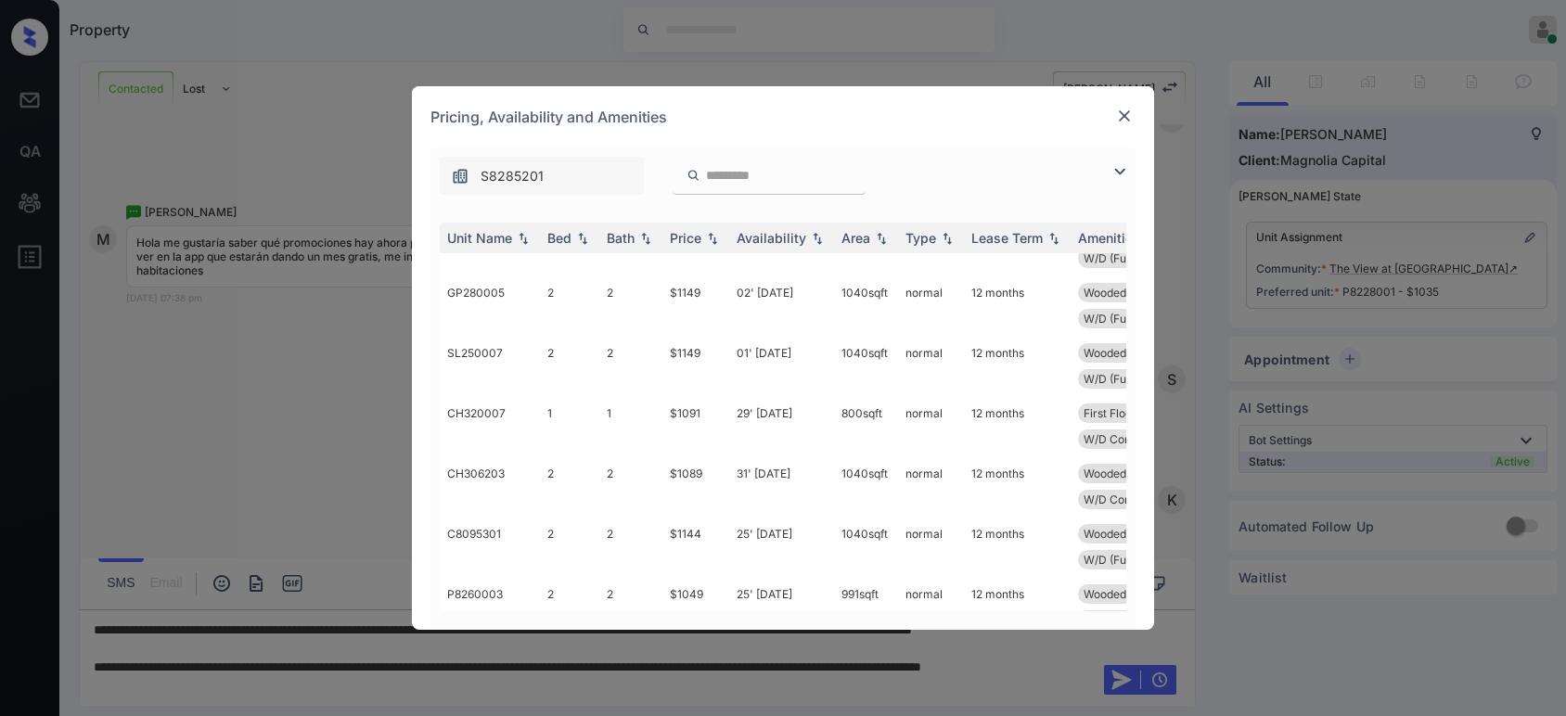
scroll to position [3250, 0]
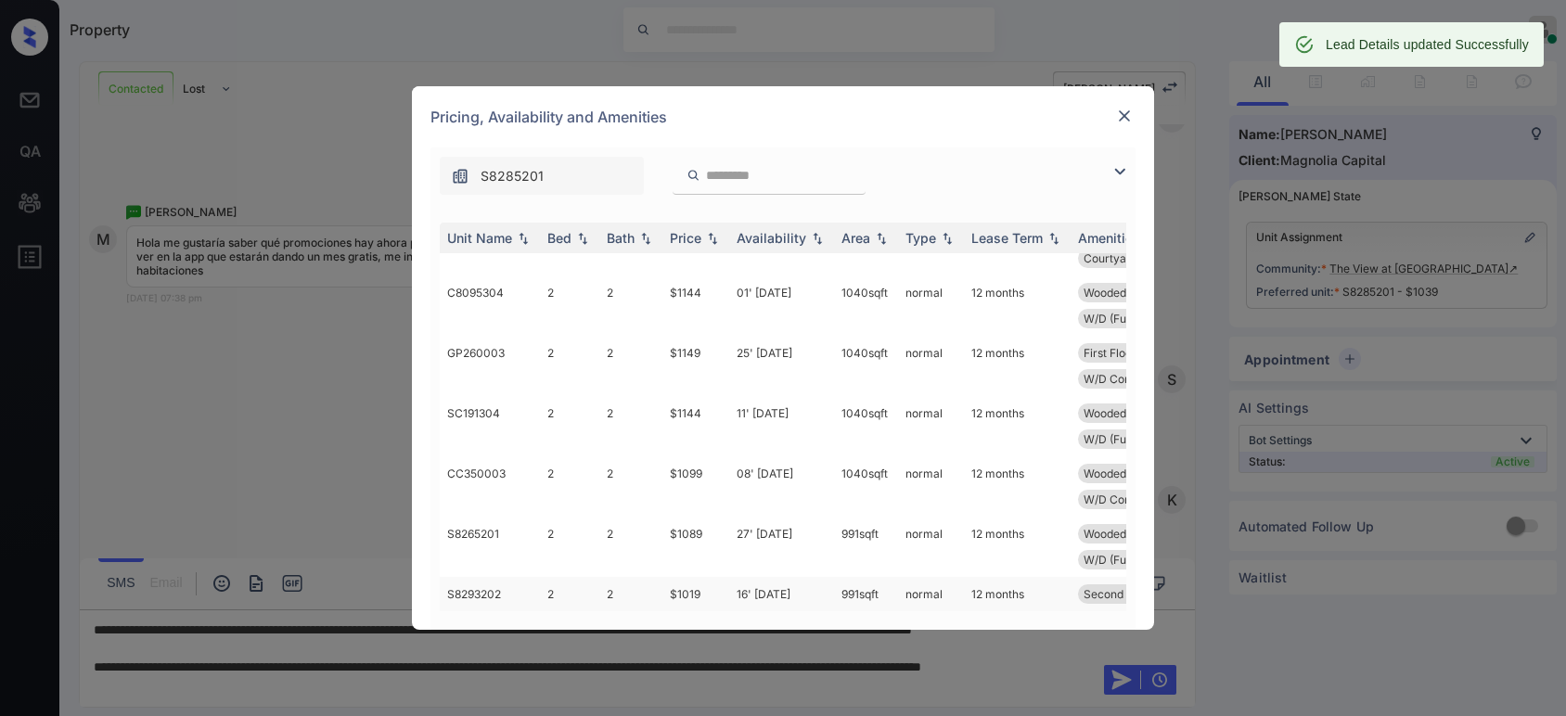
click at [691, 577] on td "$1019" at bounding box center [695, 594] width 67 height 34
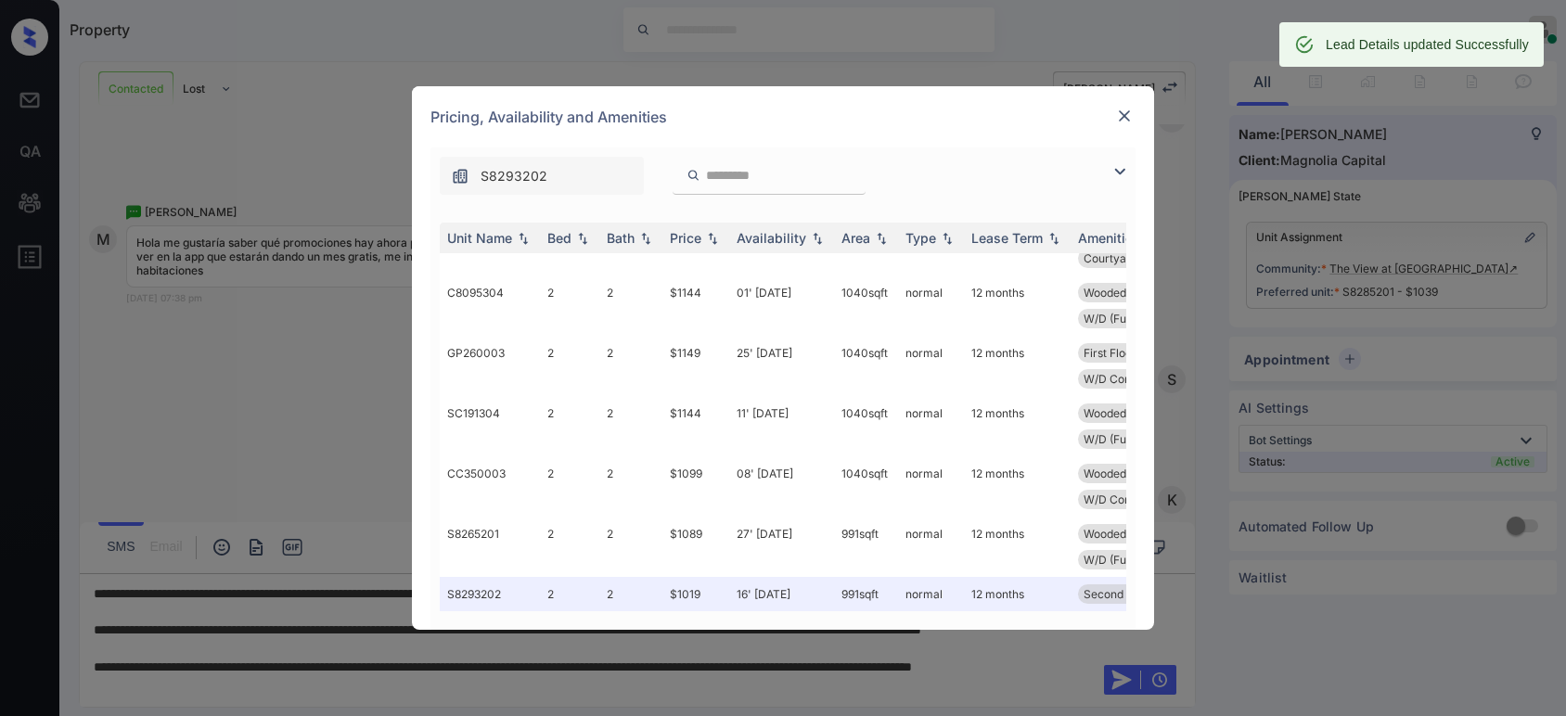
click at [1113, 118] on div at bounding box center [1124, 116] width 22 height 22
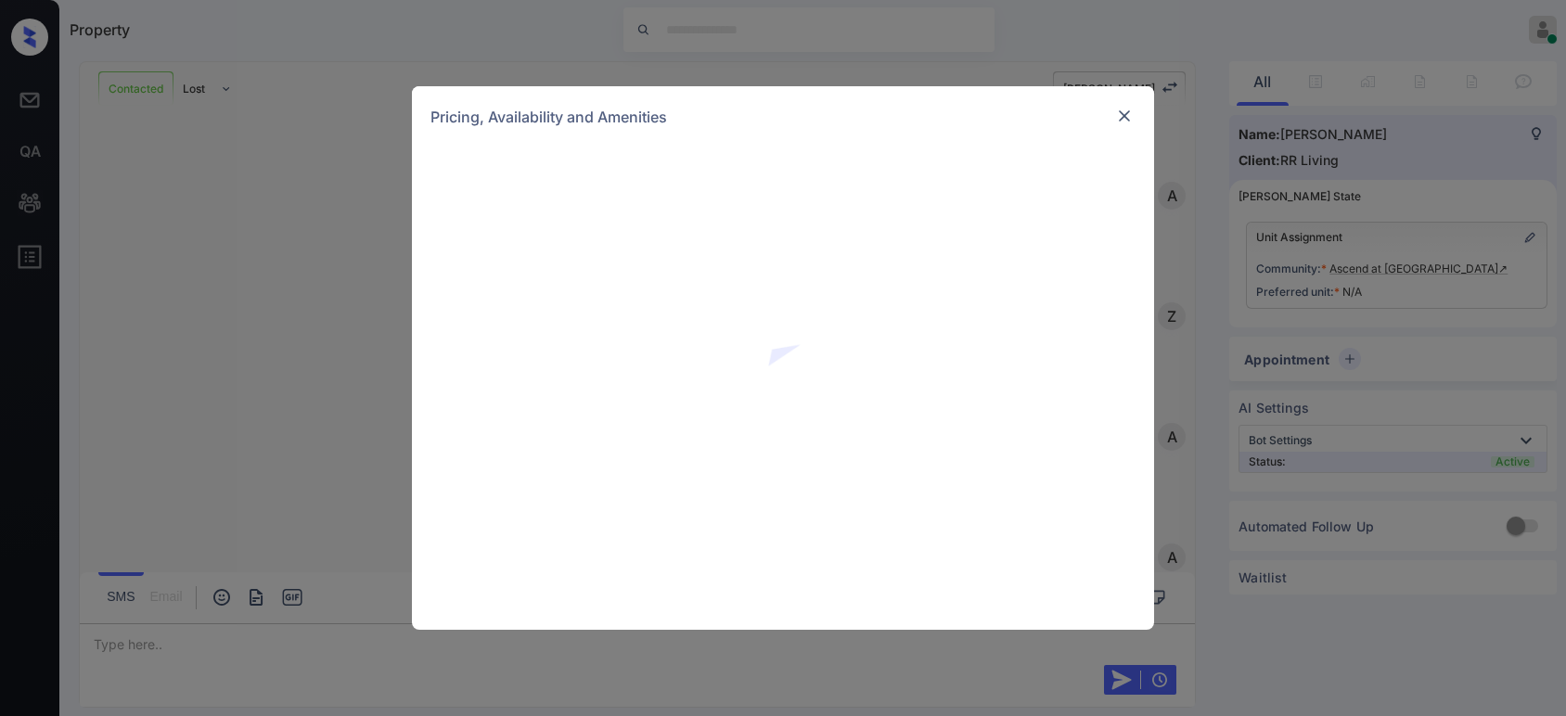
scroll to position [2947, 0]
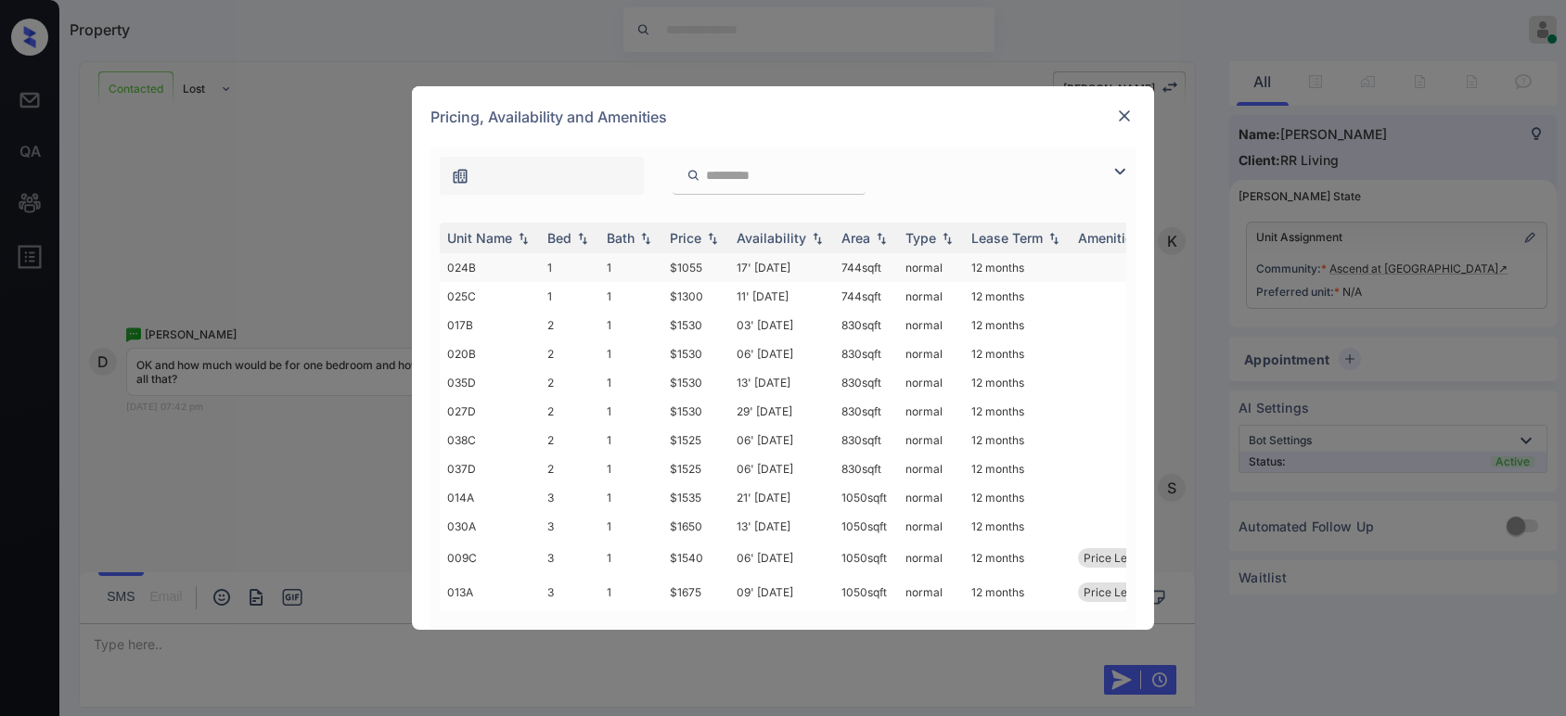
click at [693, 264] on td "$1055" at bounding box center [695, 267] width 67 height 29
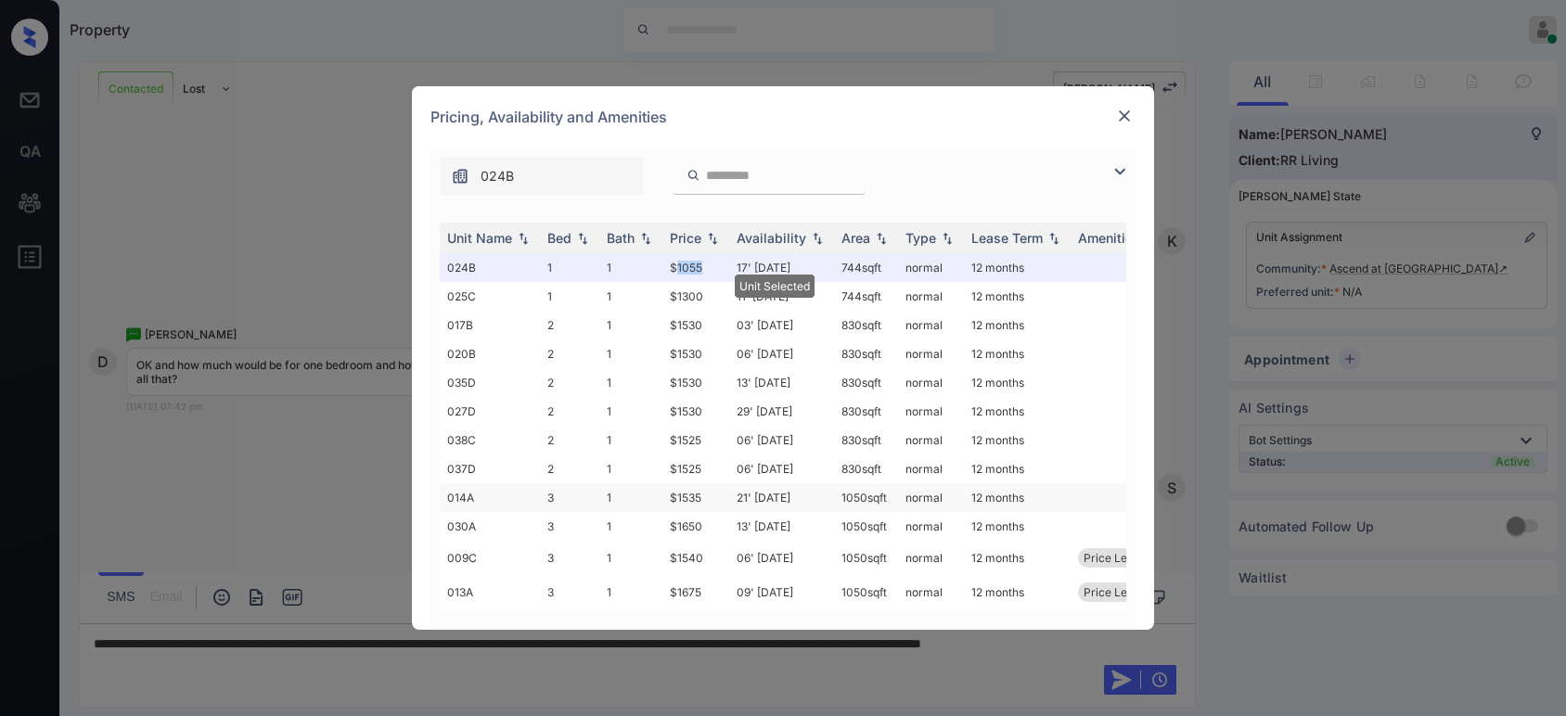
scroll to position [165, 0]
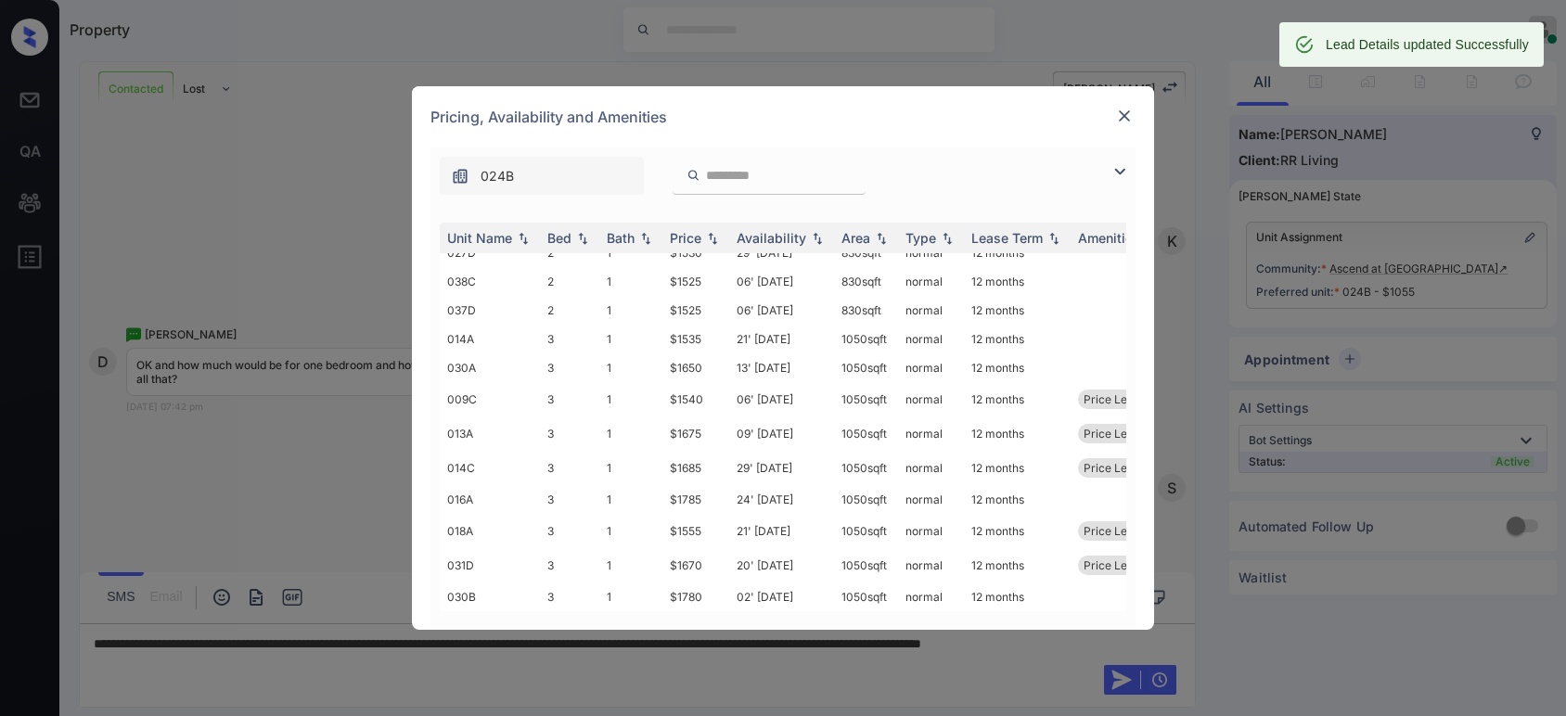
click at [1120, 117] on img at bounding box center [1124, 116] width 19 height 19
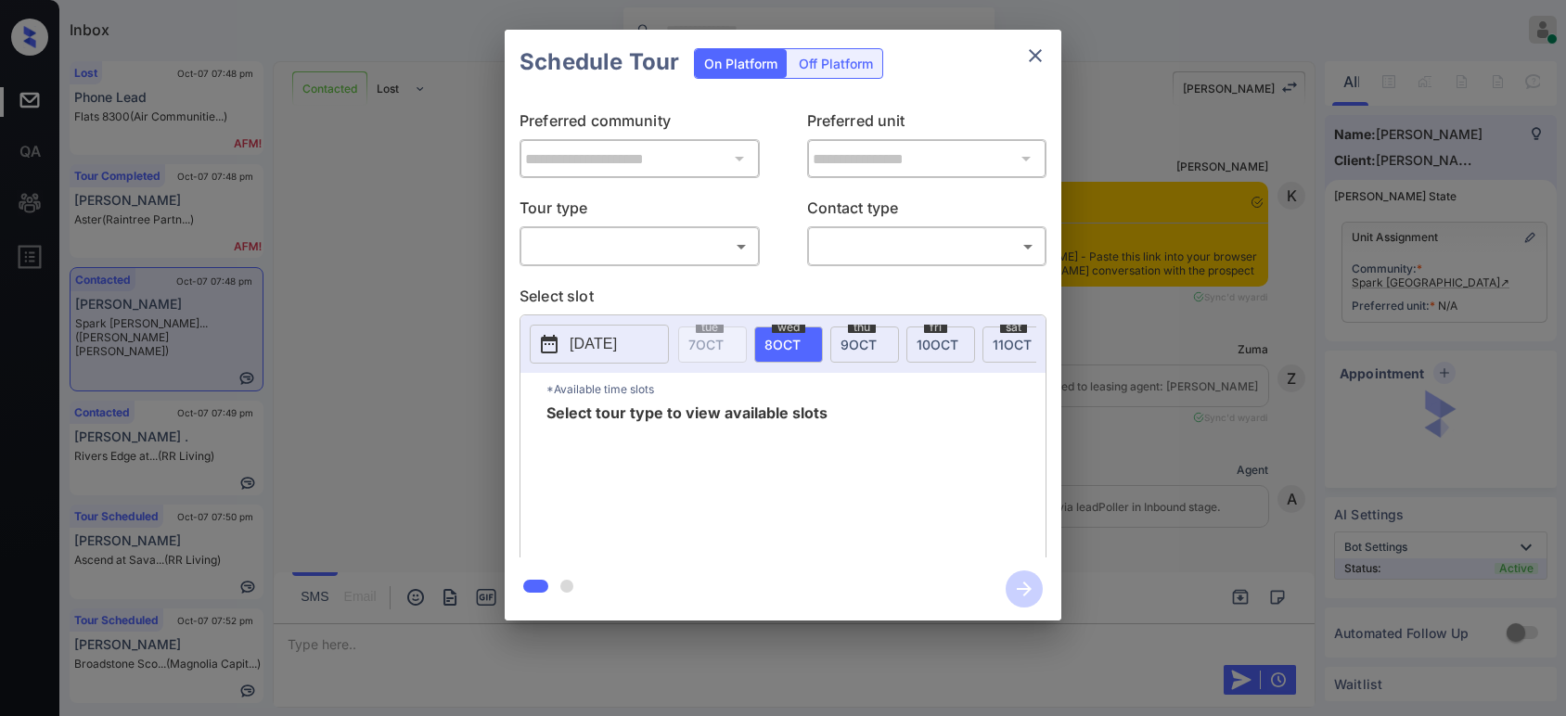
scroll to position [895, 0]
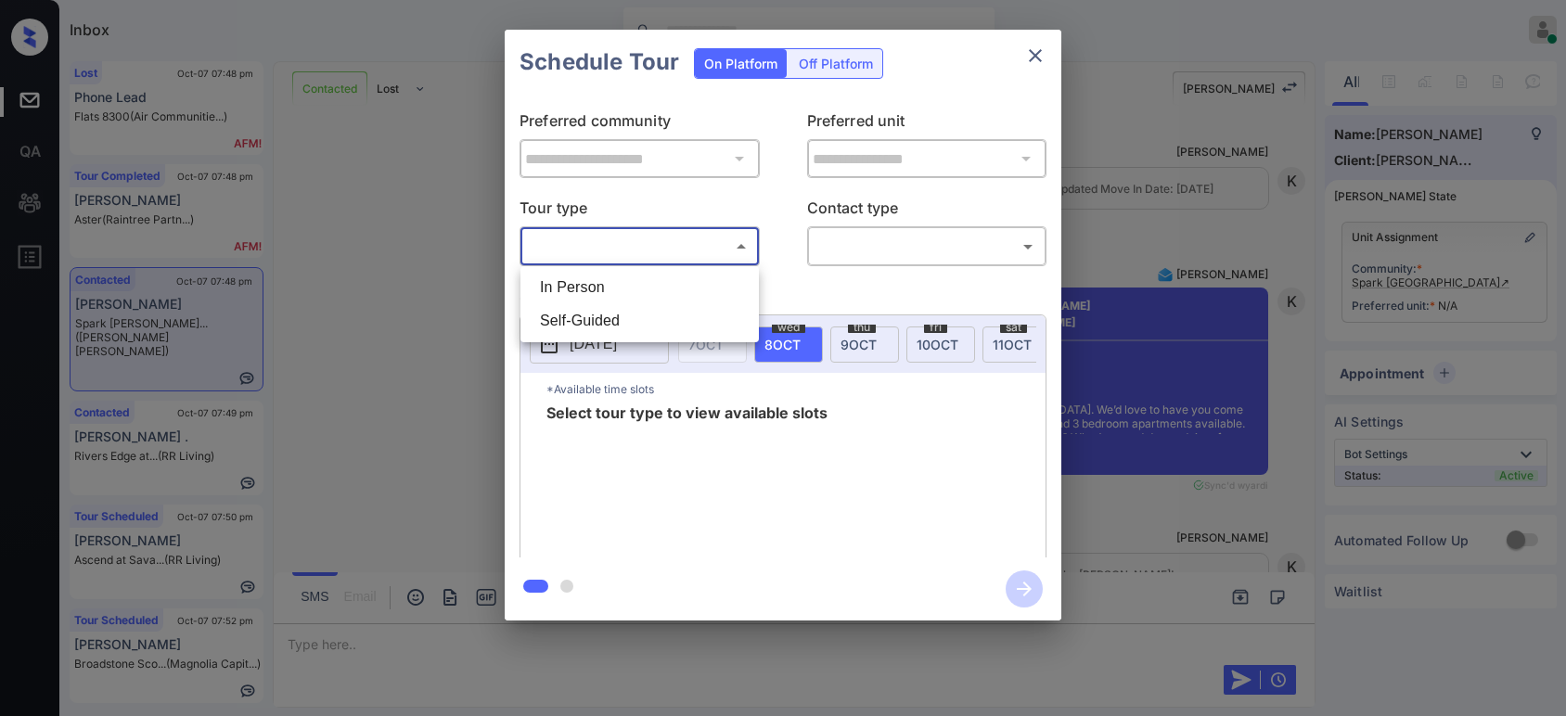
click at [589, 251] on body "Inbox Hope Jatap Online Set yourself offline Set yourself on break Profile Swit…" at bounding box center [783, 358] width 1566 height 716
click at [589, 289] on li "In Person" at bounding box center [639, 287] width 229 height 33
type input "********"
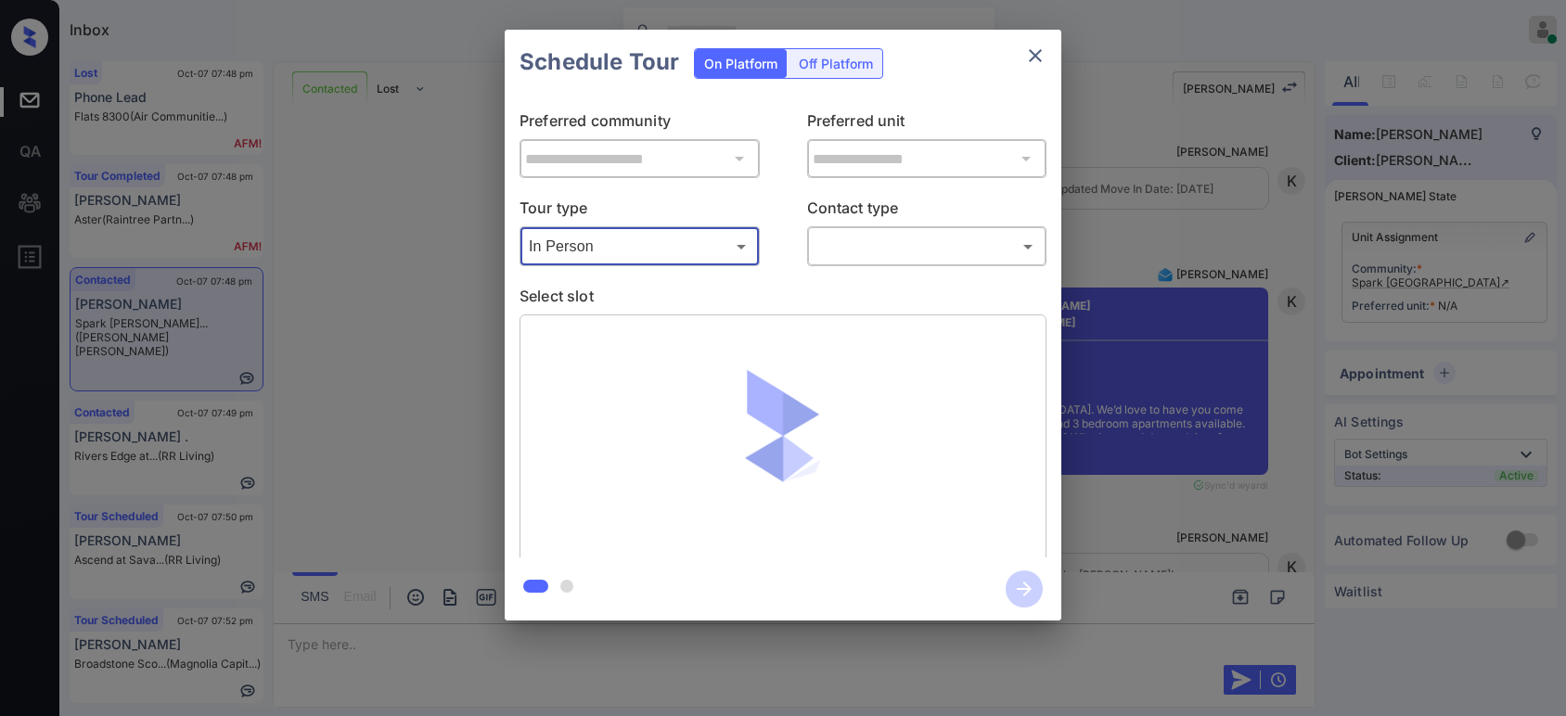
click at [879, 247] on body "Inbox Hope Jatap Online Set yourself offline Set yourself on break Profile Swit…" at bounding box center [783, 358] width 1566 height 716
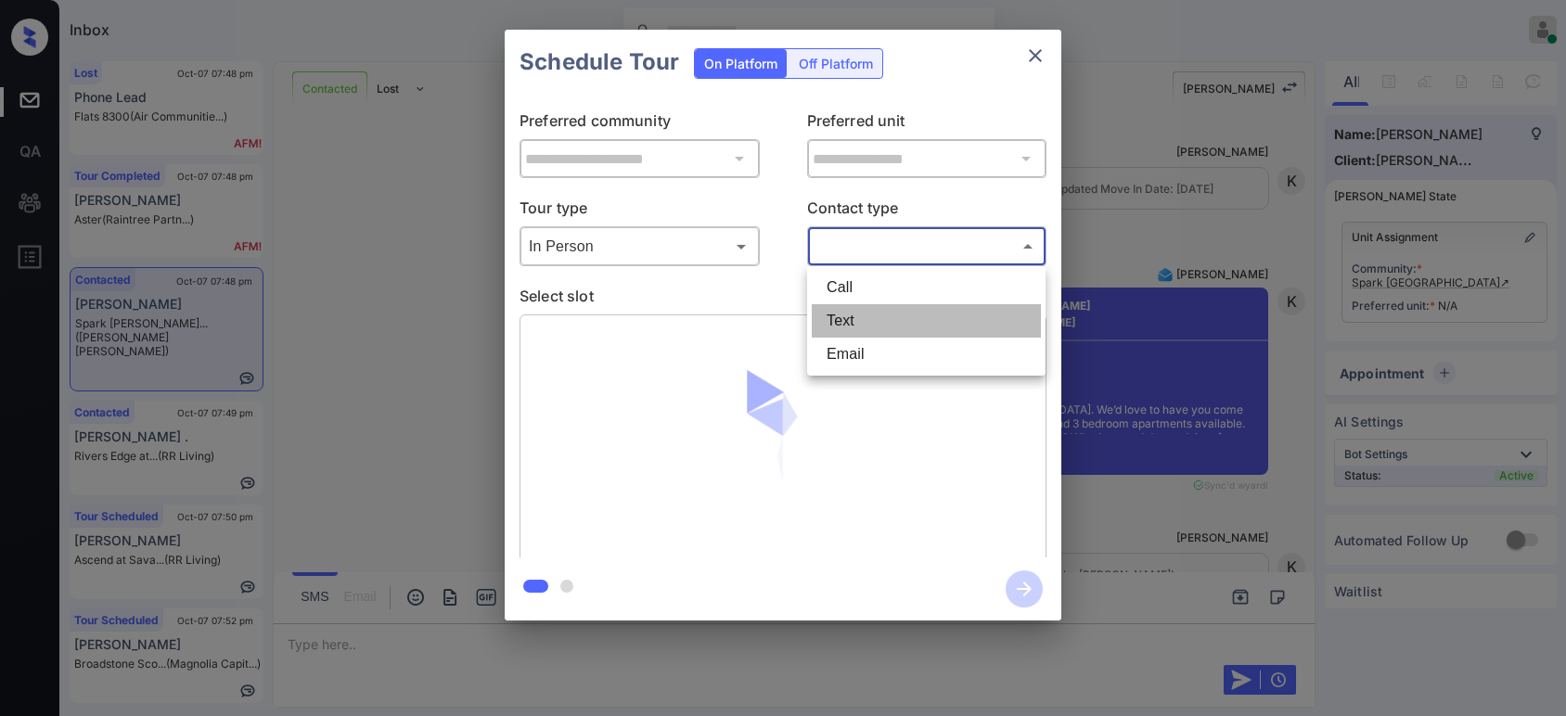
click at [846, 315] on li "Text" at bounding box center [926, 320] width 229 height 33
type input "****"
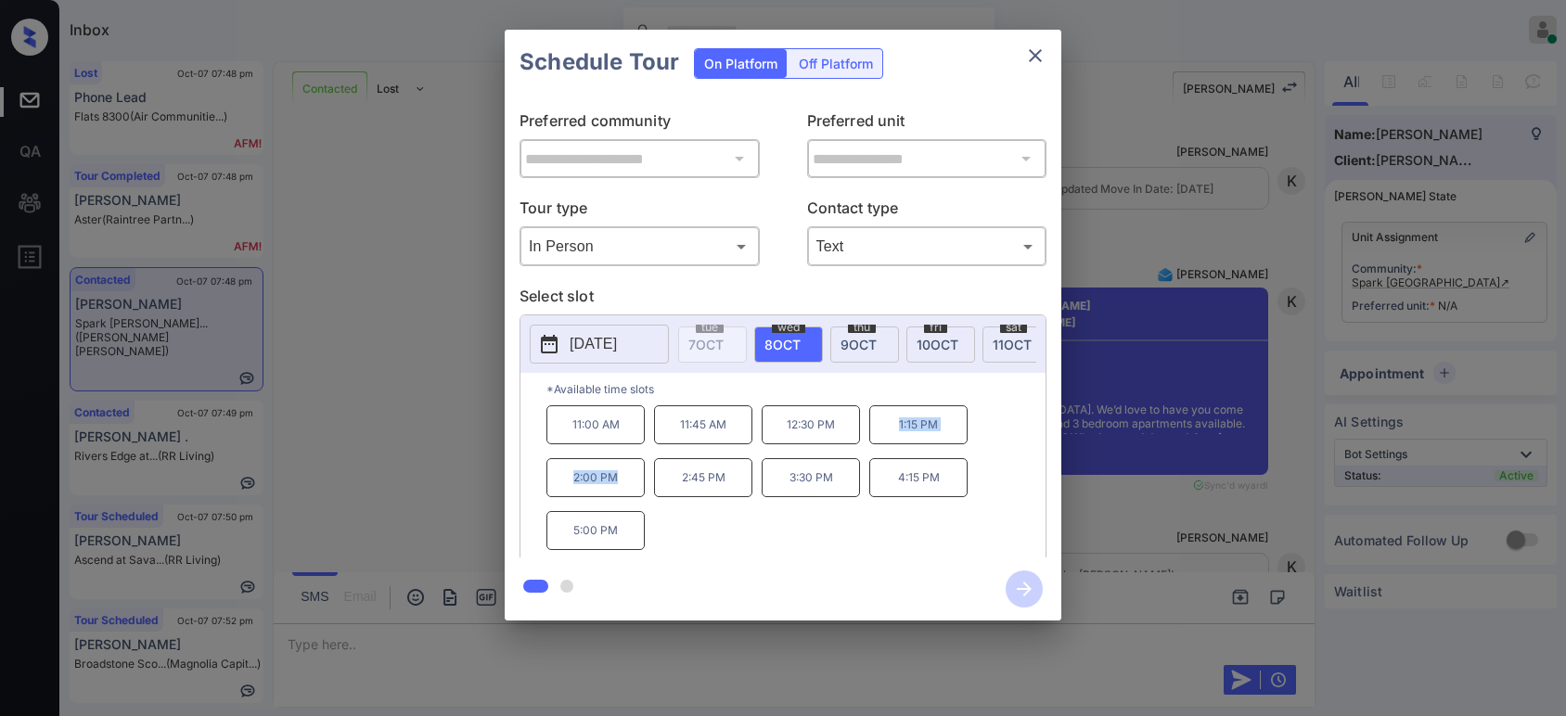
drag, startPoint x: 875, startPoint y: 443, endPoint x: 617, endPoint y: 494, distance: 262.7
click at [617, 494] on div "11:00 AM 11:45 AM 12:30 PM 1:15 PM 2:00 PM 2:45 PM 3:30 PM 4:15 PM 5:00 PM" at bounding box center [795, 479] width 499 height 148
copy div "1:15 PM 2:00 PM"
click at [405, 440] on div "**********" at bounding box center [783, 325] width 1566 height 650
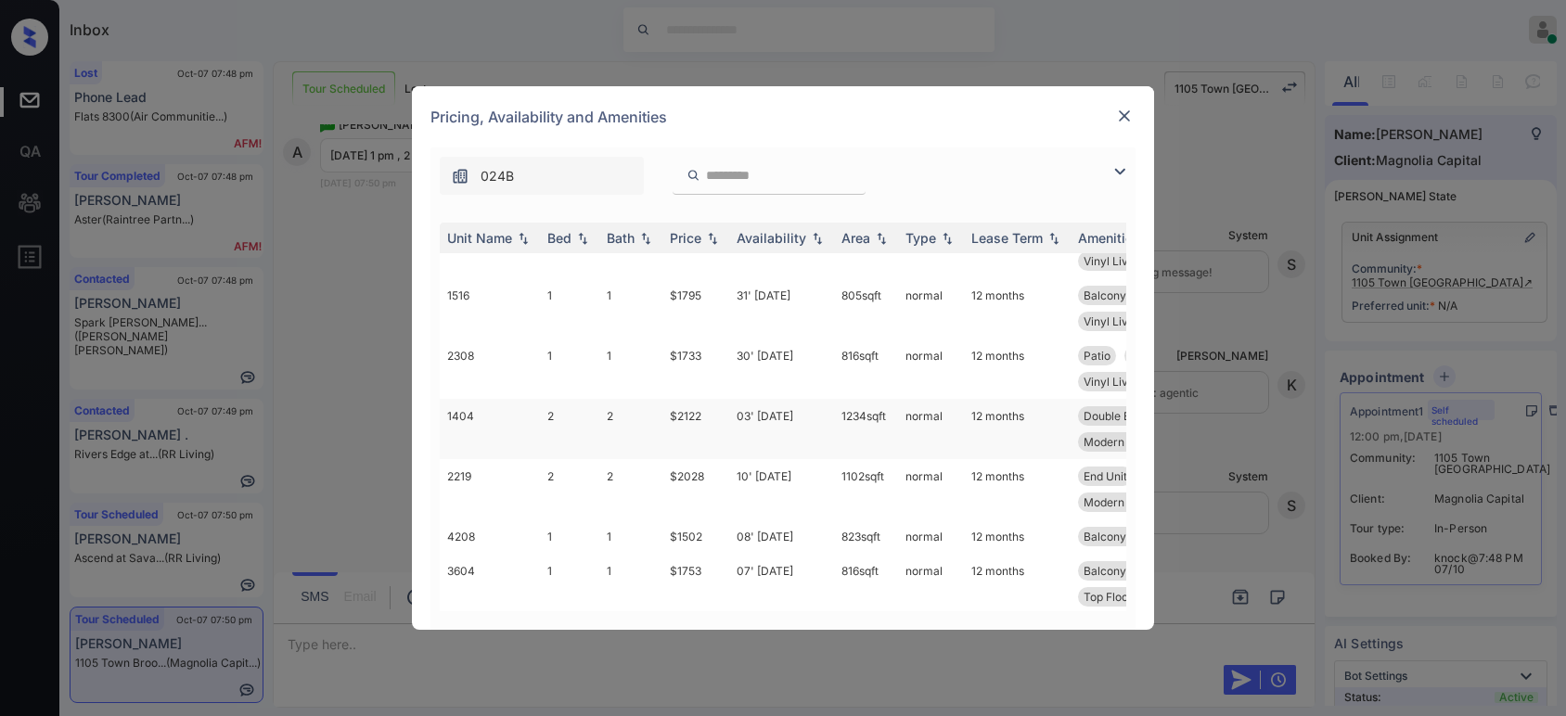
scroll to position [1139, 0]
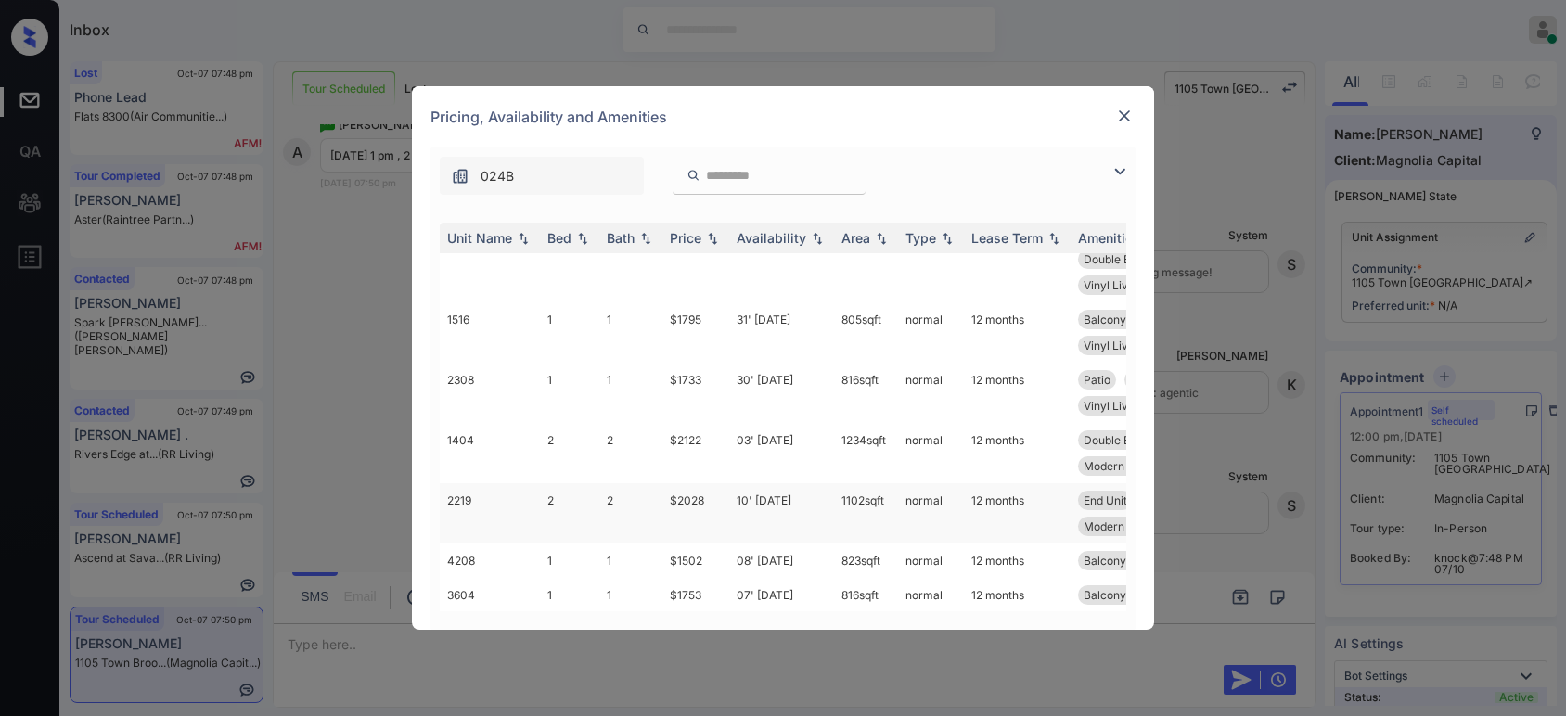
click at [696, 496] on td "$2028" at bounding box center [695, 513] width 67 height 60
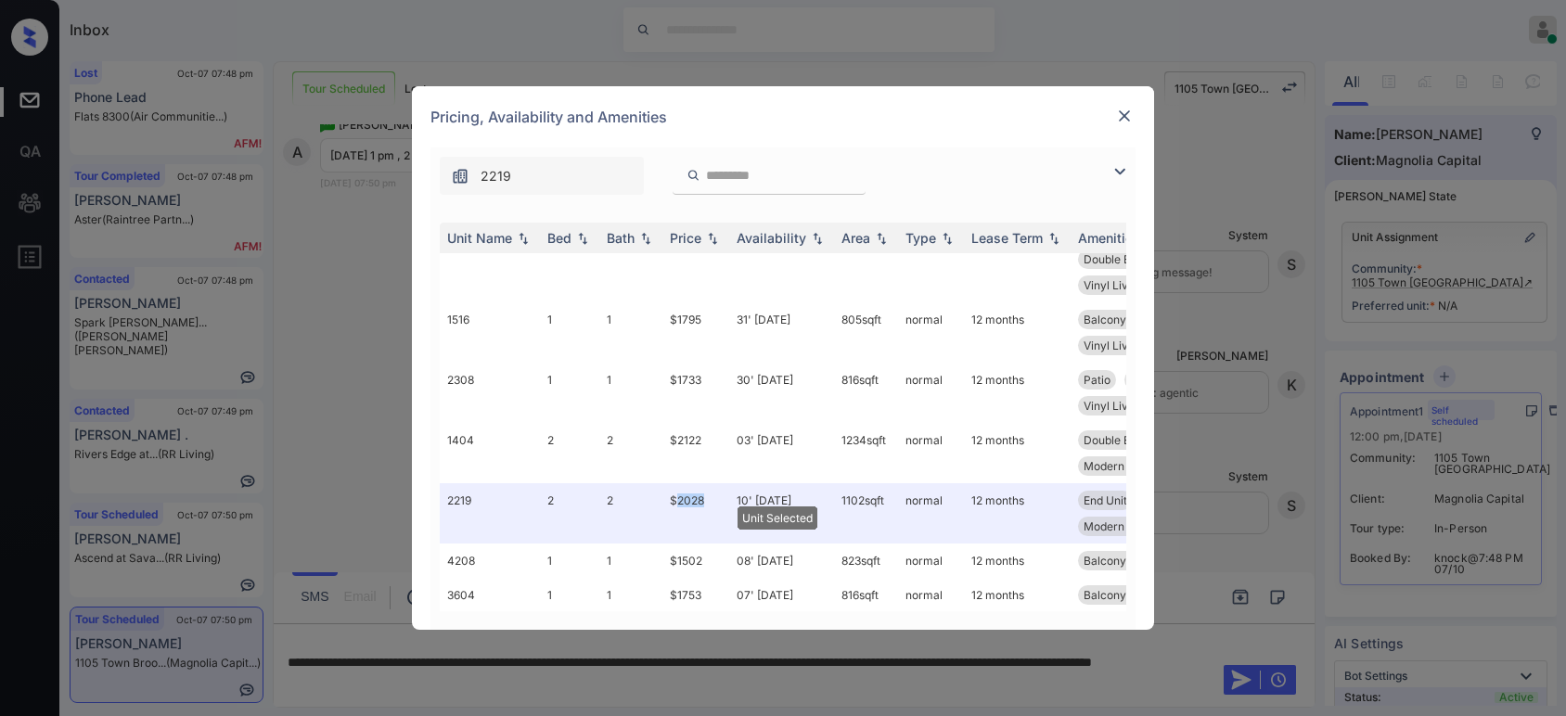
click at [1114, 126] on div at bounding box center [1124, 116] width 22 height 22
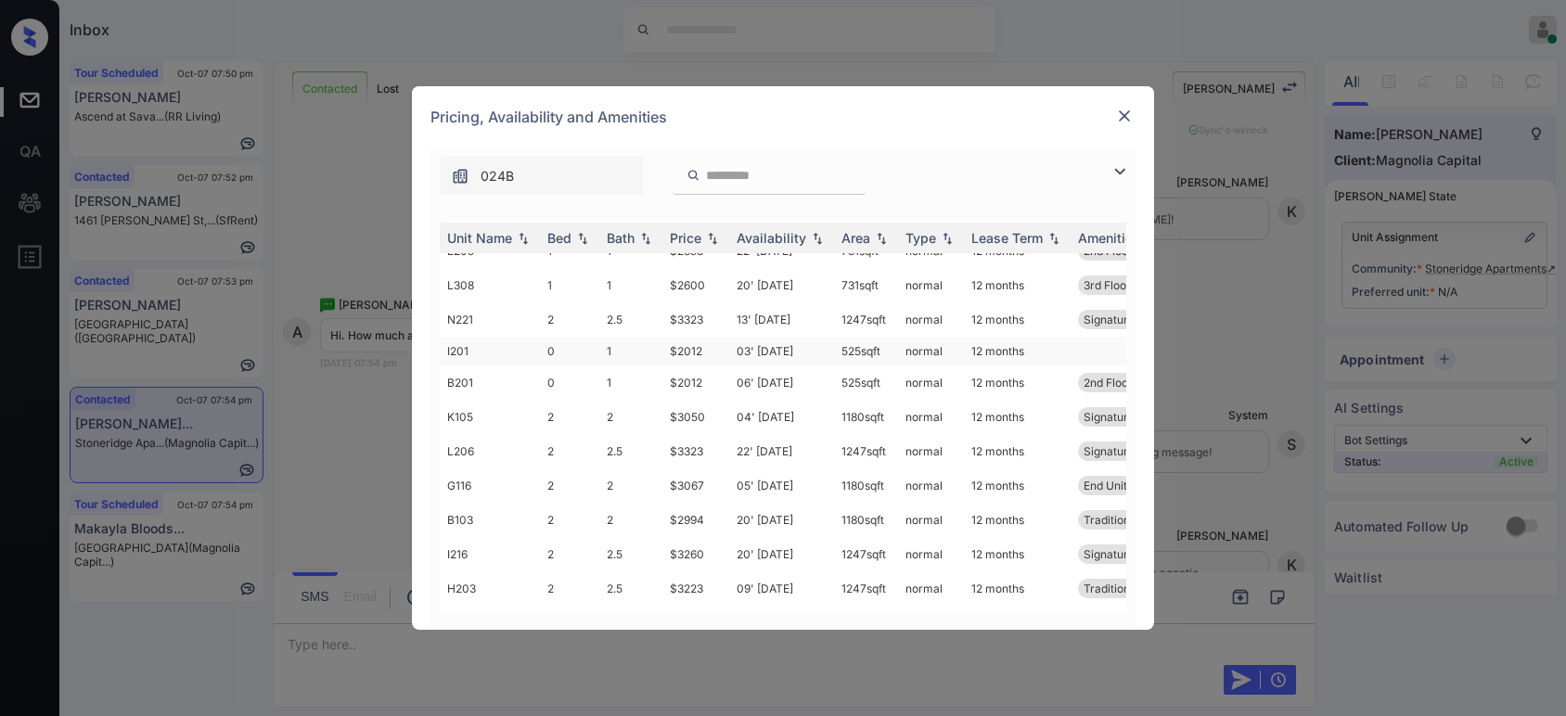
scroll to position [687, 0]
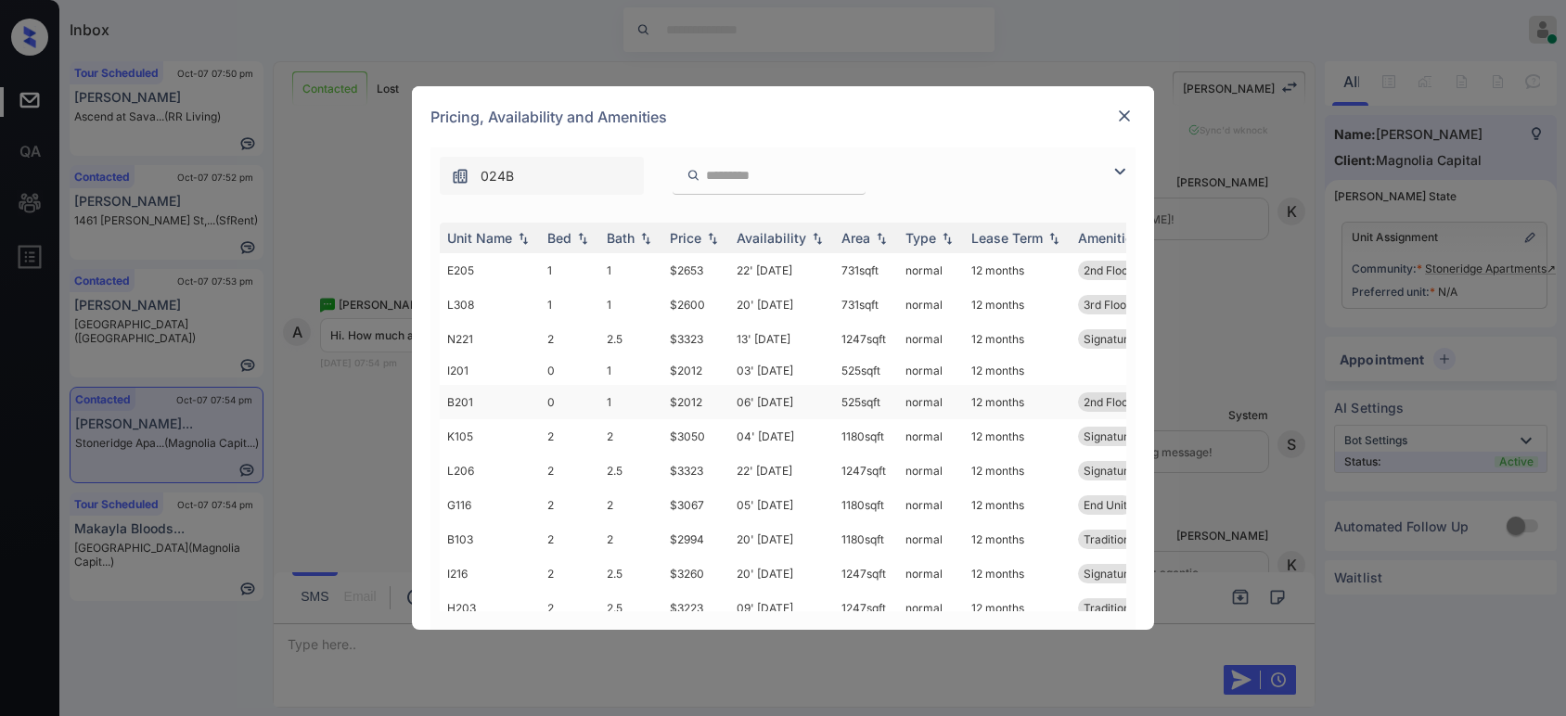
click at [691, 399] on td "$2012" at bounding box center [695, 402] width 67 height 34
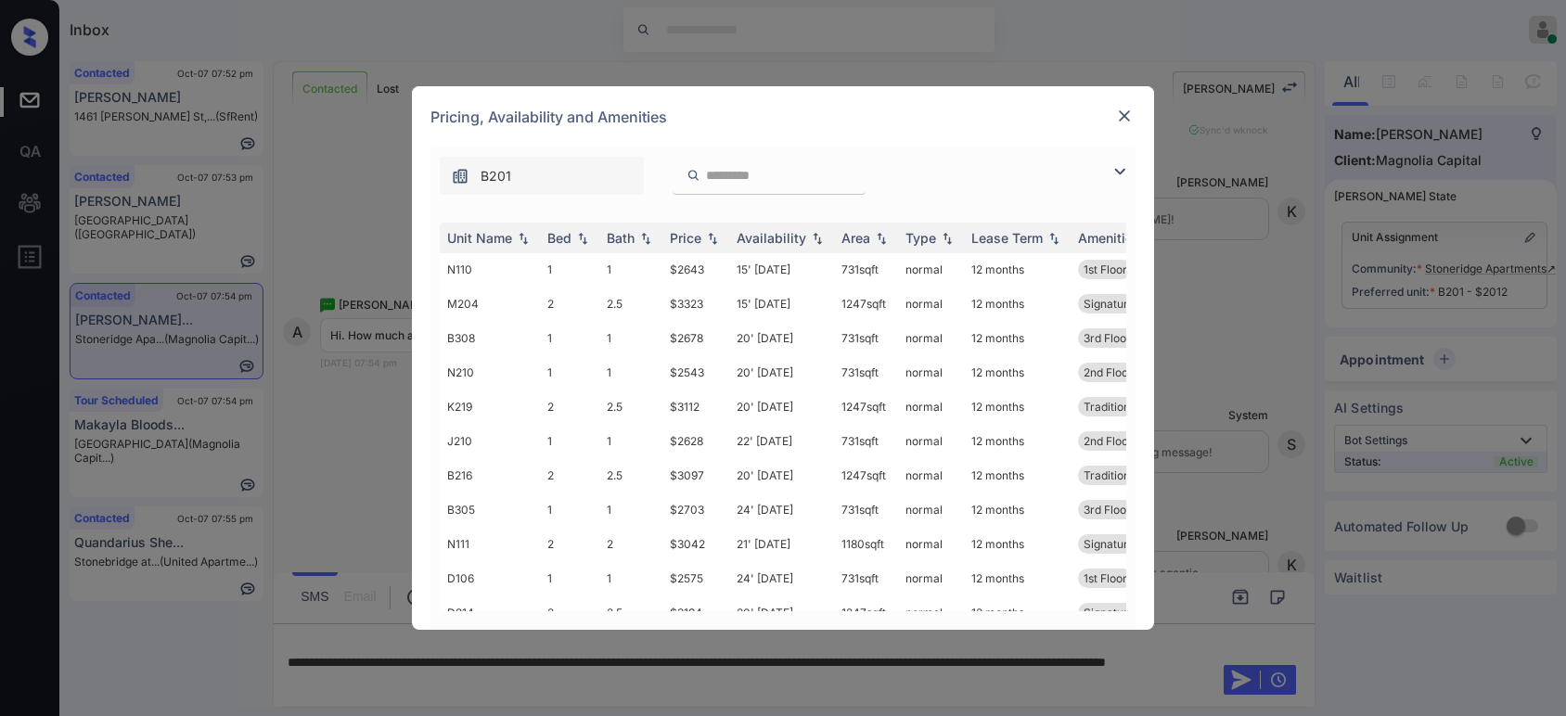
scroll to position [1402, 0]
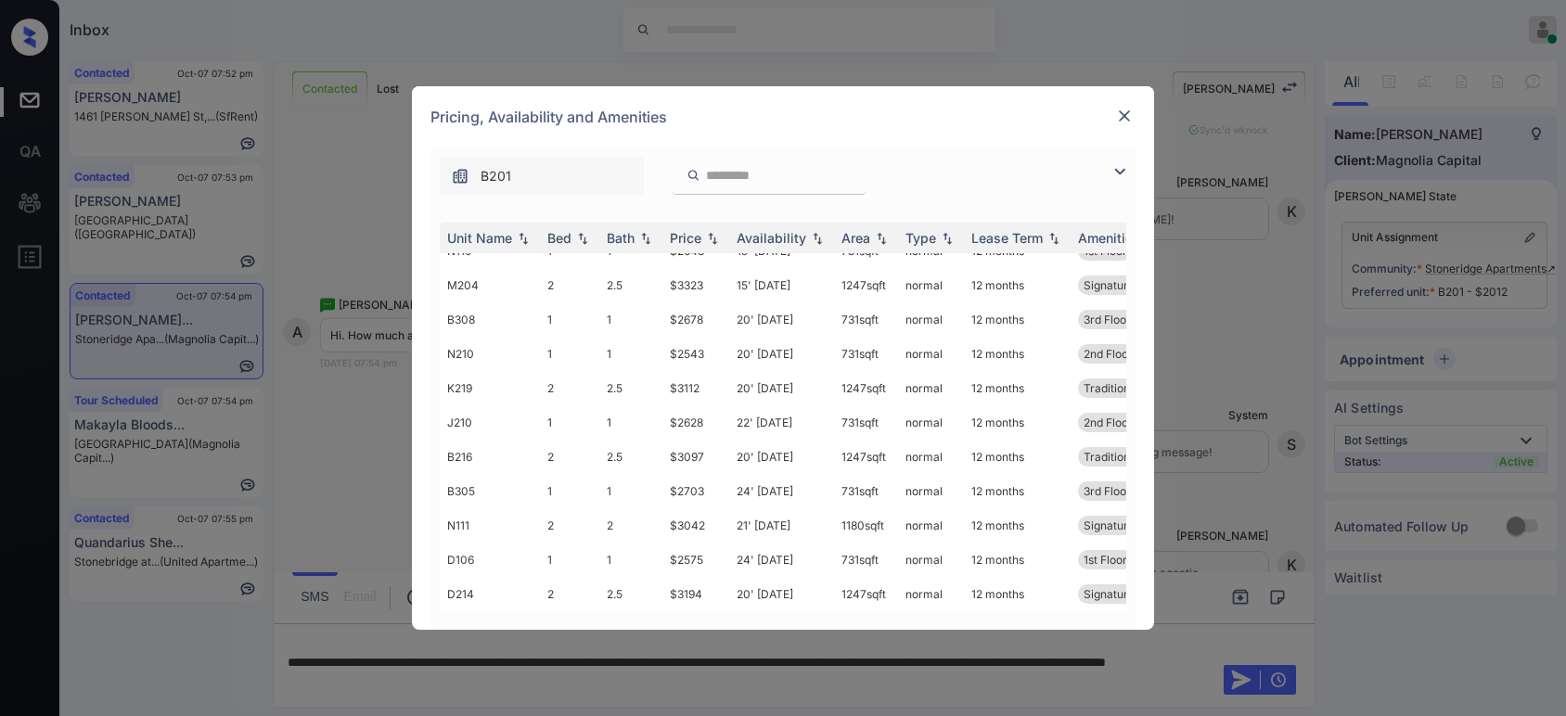
click at [1121, 123] on img at bounding box center [1124, 116] width 19 height 19
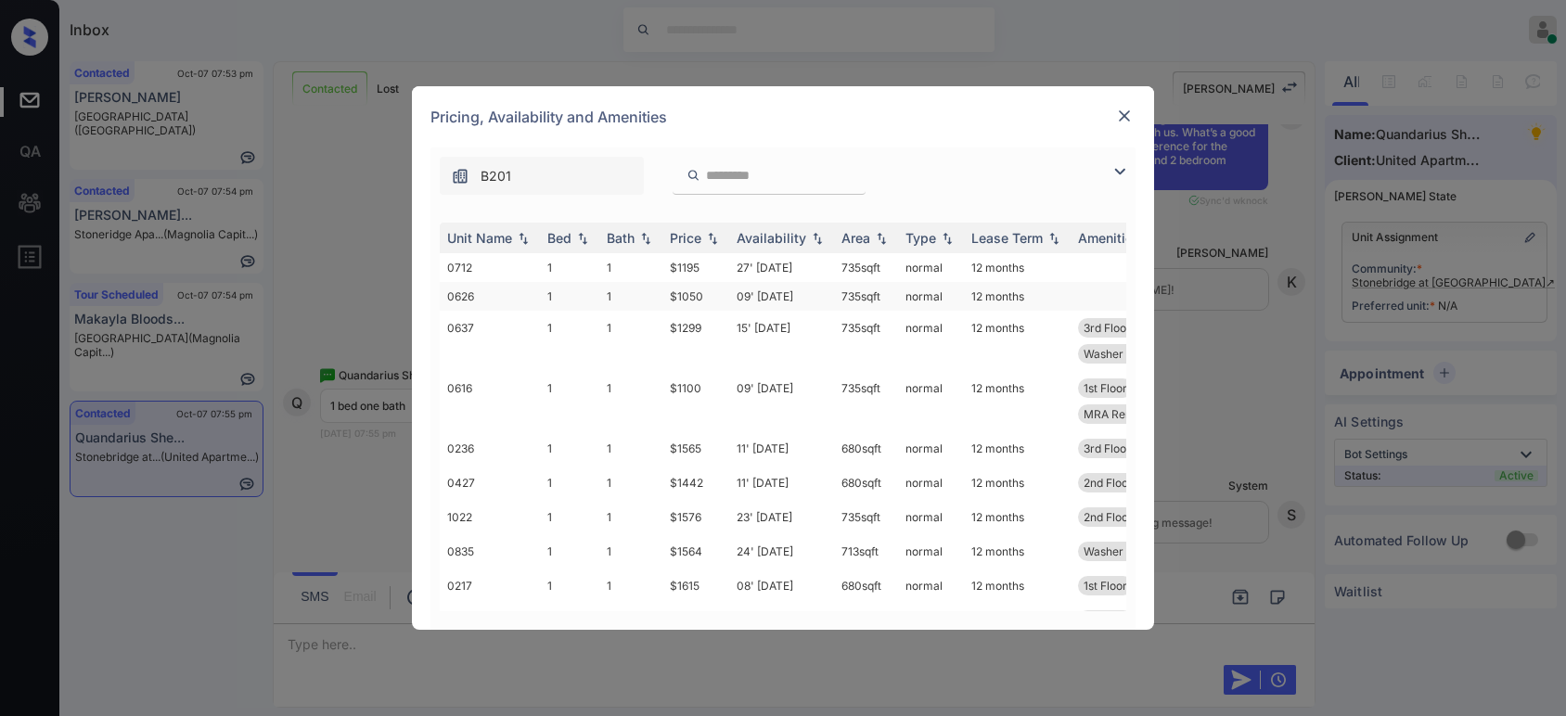
click at [698, 302] on td "$1050" at bounding box center [695, 296] width 67 height 29
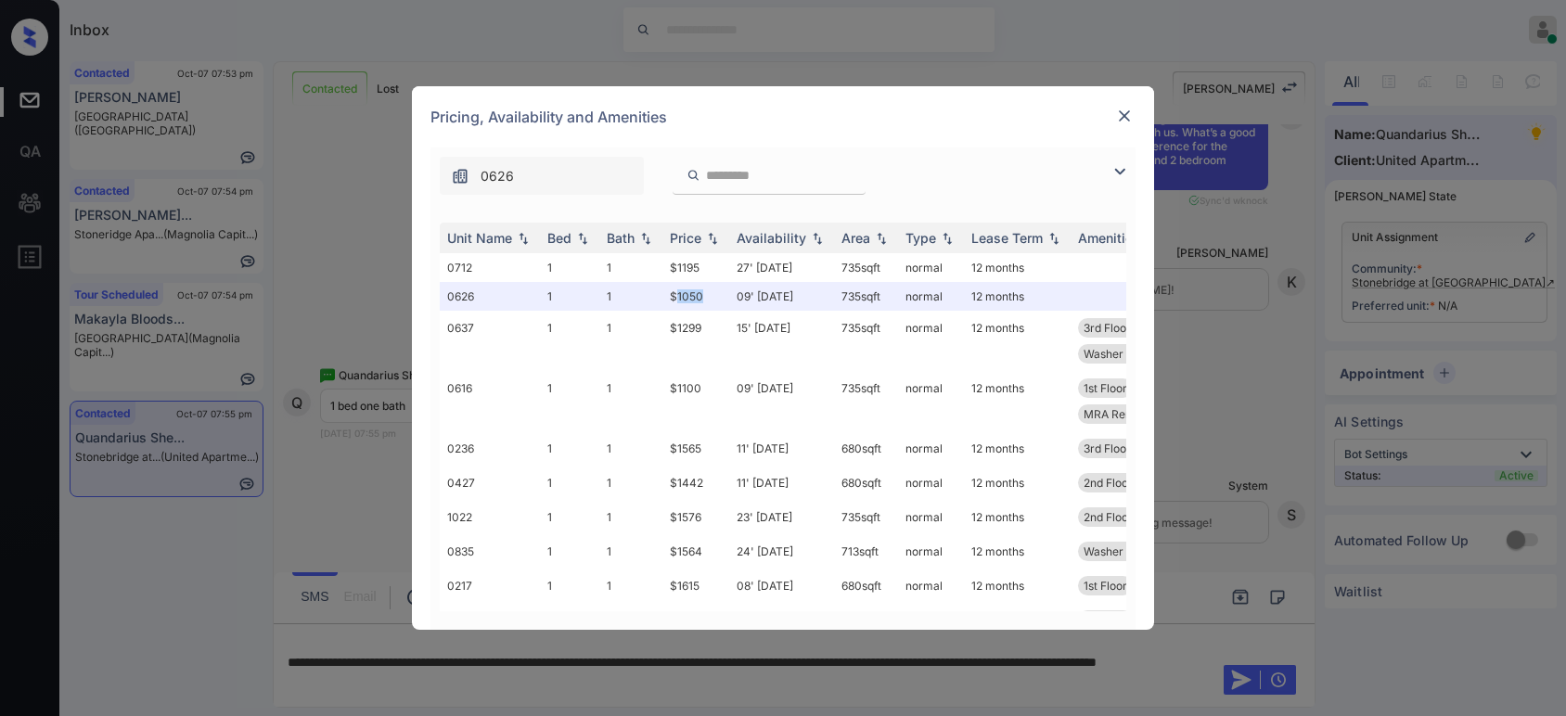
click at [1127, 122] on img at bounding box center [1124, 116] width 19 height 19
